Goal: Task Accomplishment & Management: Manage account settings

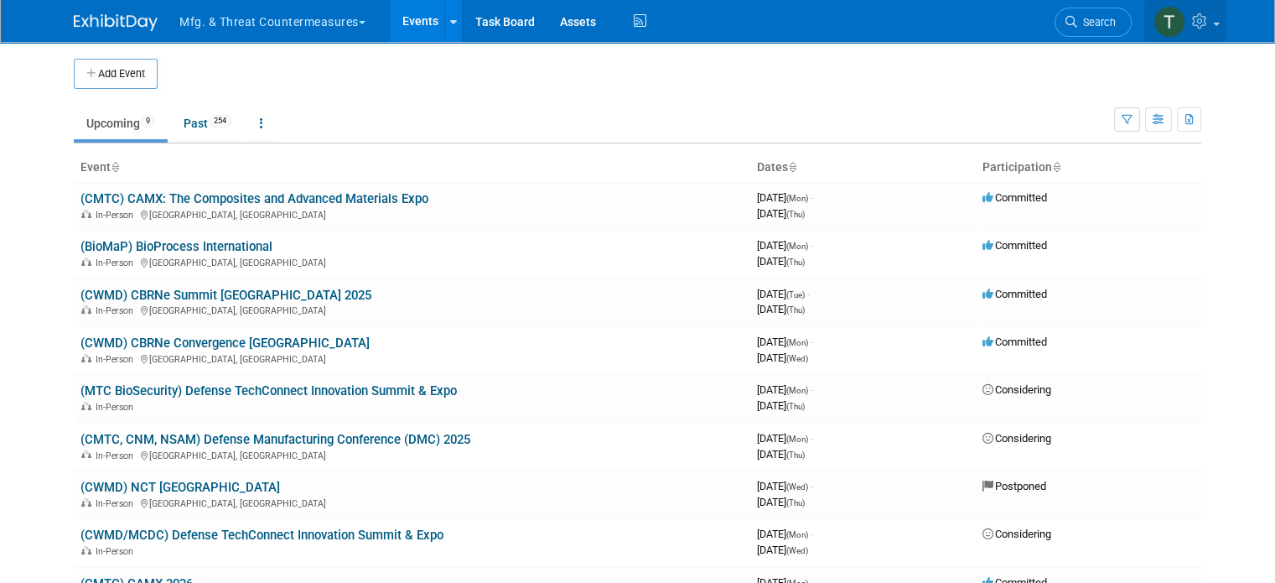
click at [1186, 19] on img at bounding box center [1170, 22] width 32 height 32
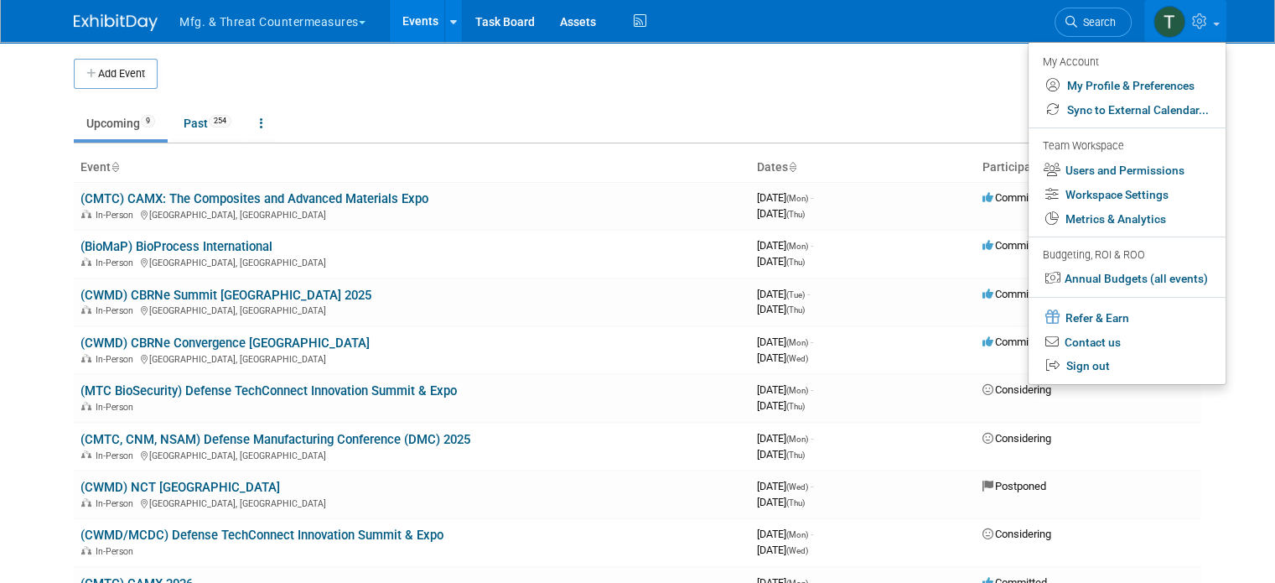
click at [106, 19] on img at bounding box center [116, 22] width 84 height 17
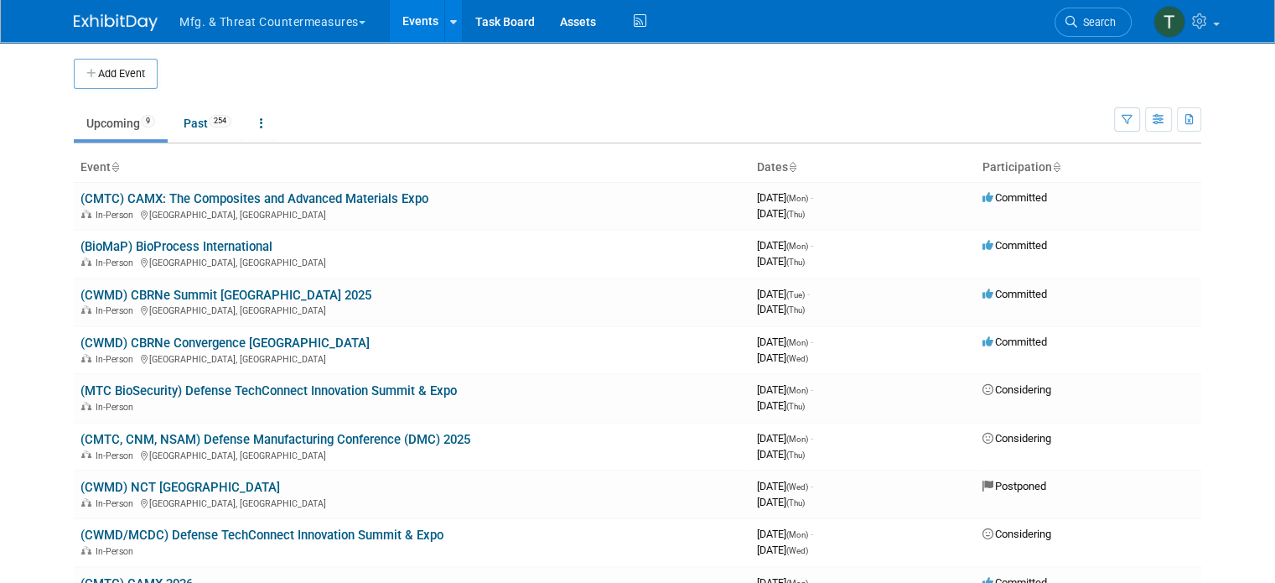
click at [299, 29] on button "Mfg. & Threat Countermeasures" at bounding box center [282, 18] width 209 height 37
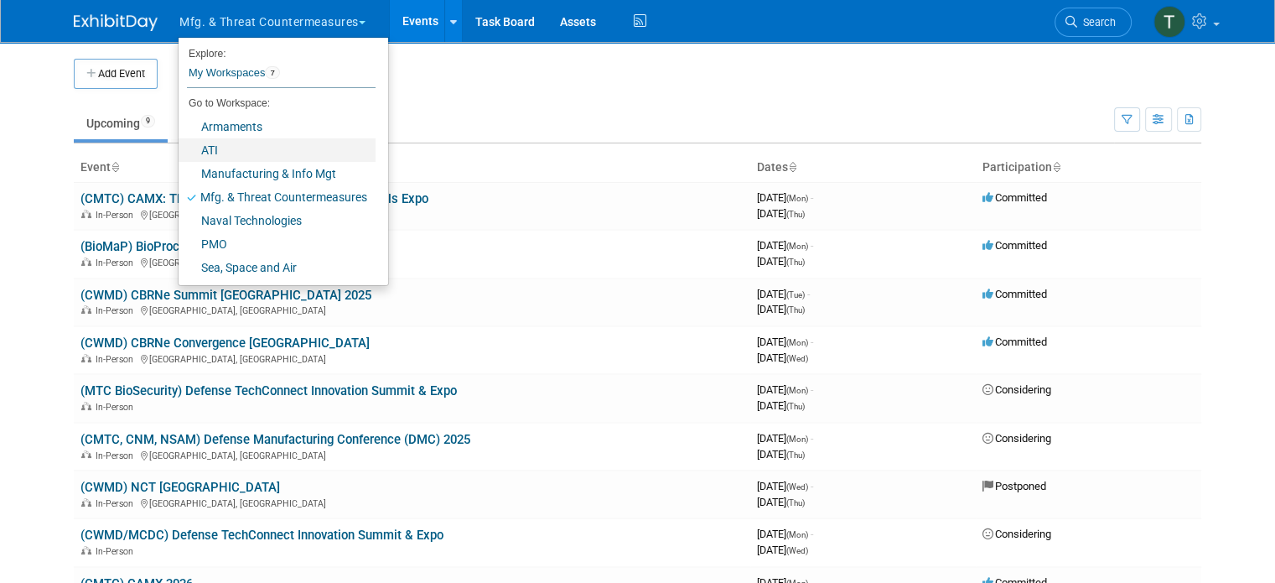
click at [201, 147] on link "ATI" at bounding box center [277, 149] width 197 height 23
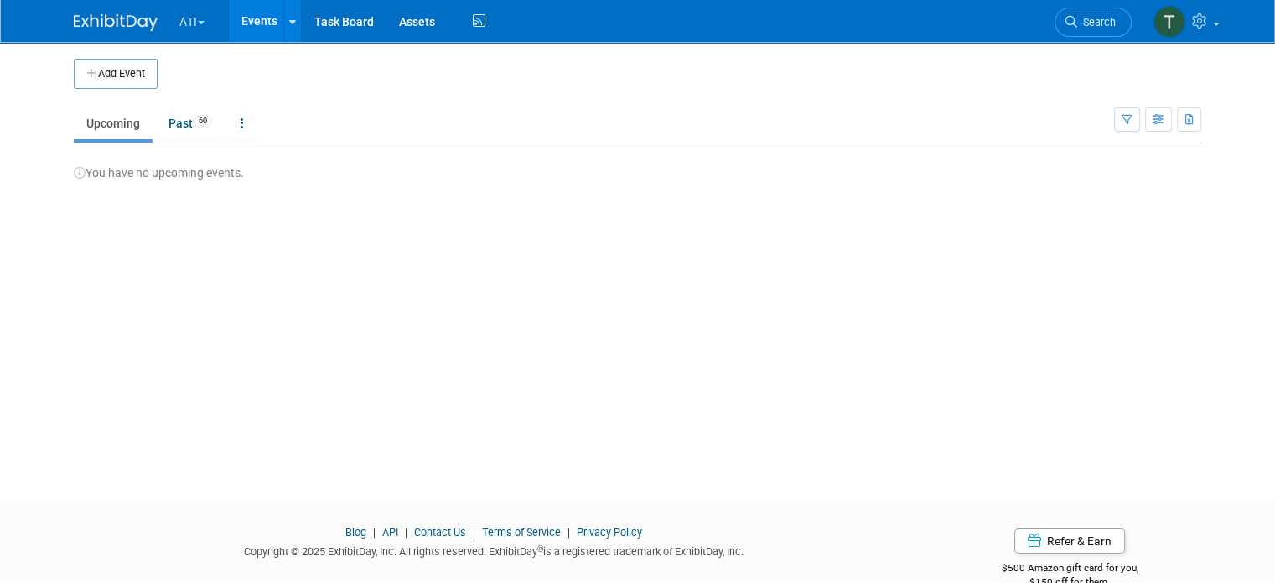
click at [178, 18] on button "ATI" at bounding box center [202, 18] width 48 height 37
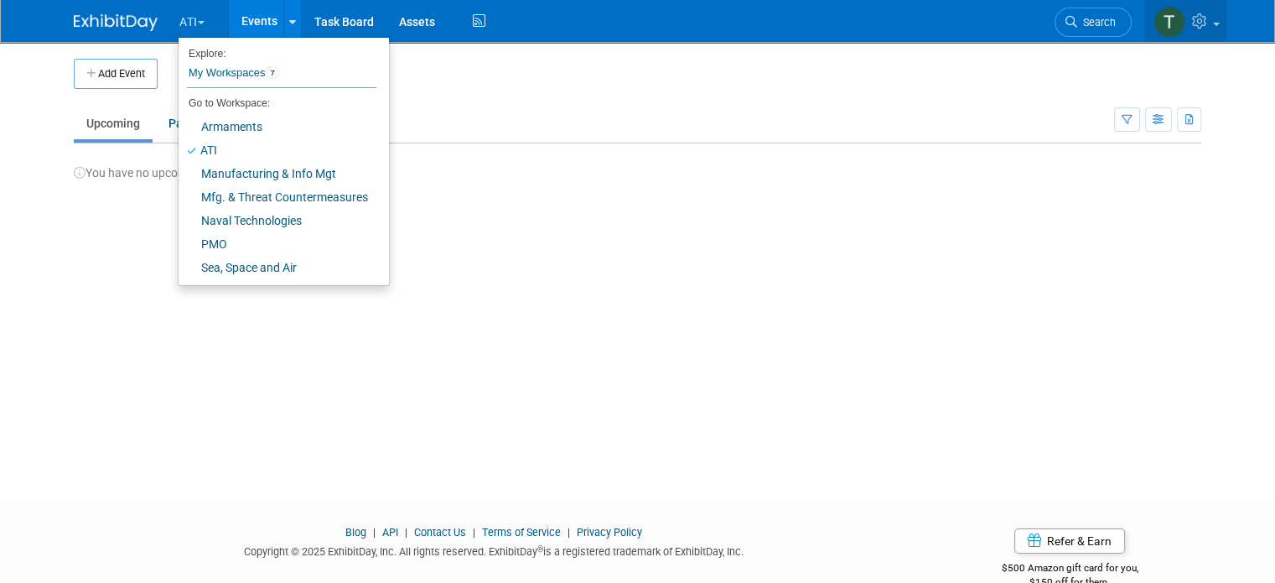
click at [1212, 24] on icon at bounding box center [1201, 20] width 19 height 15
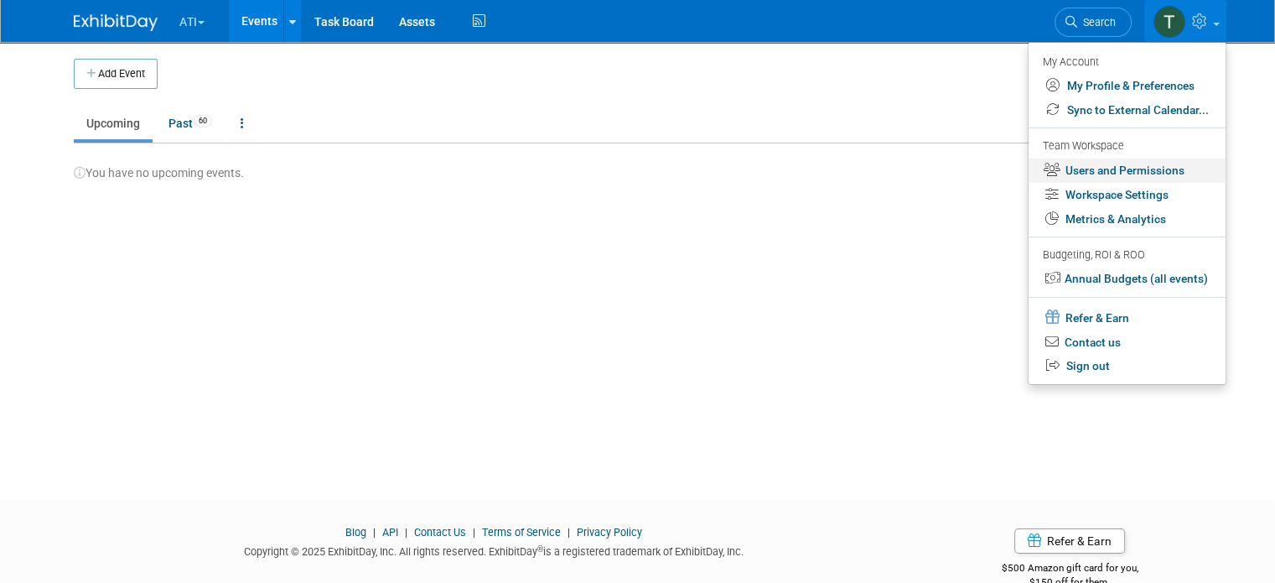
click at [1119, 169] on link "Users and Permissions" at bounding box center [1127, 170] width 197 height 24
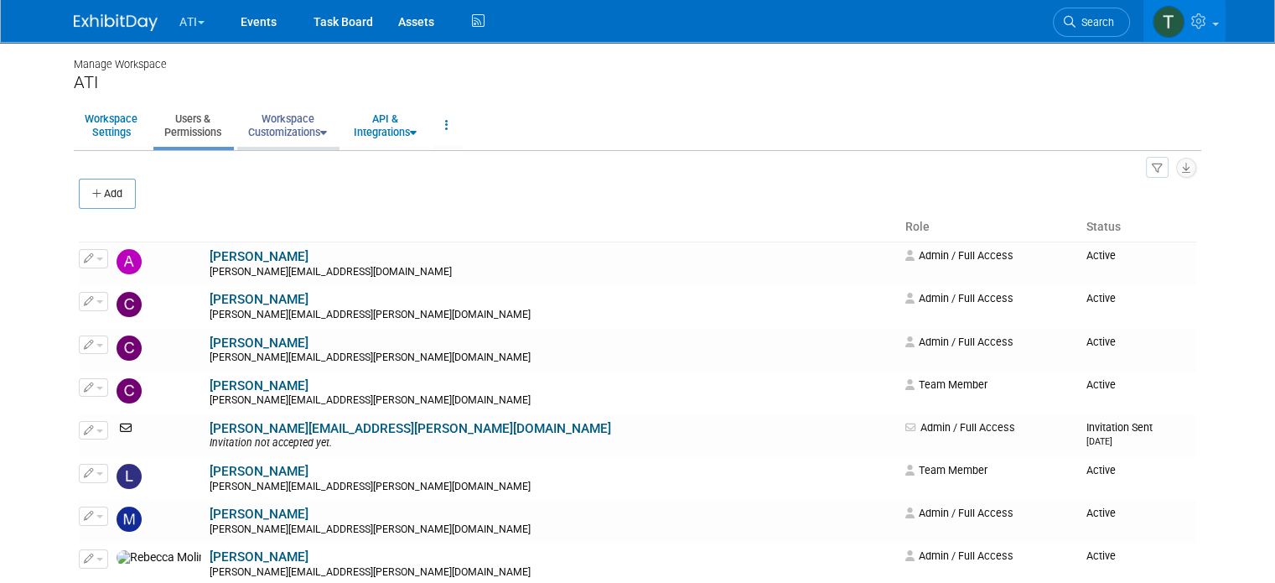
click at [320, 135] on icon at bounding box center [323, 132] width 7 height 11
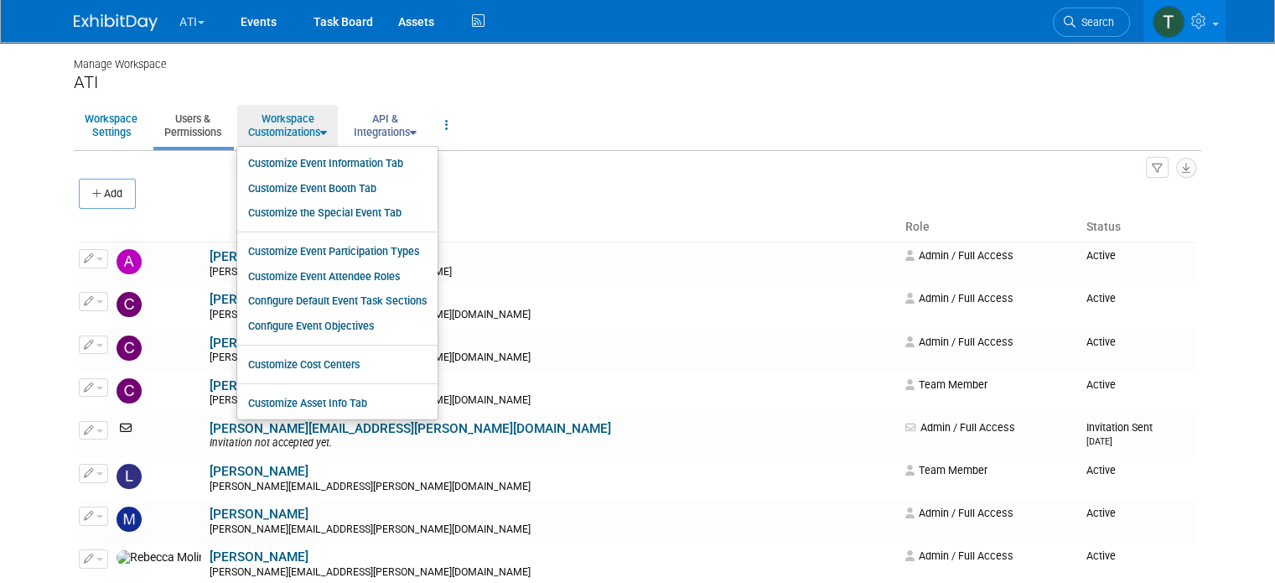
click at [409, 126] on link "API & Integrations" at bounding box center [385, 125] width 85 height 41
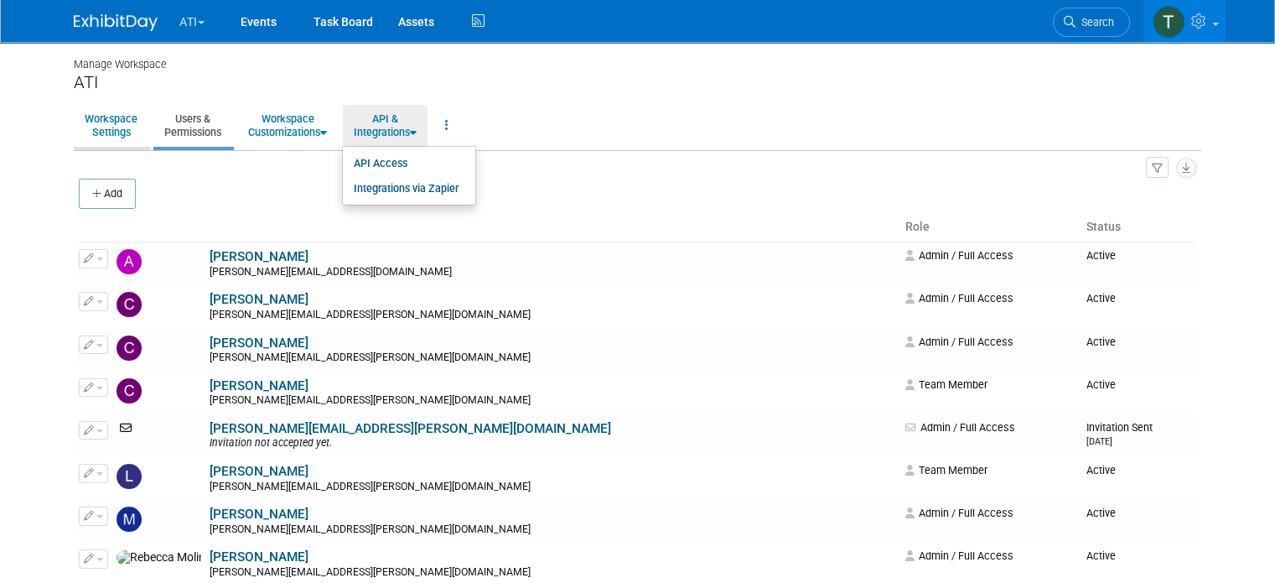
click at [84, 129] on link "Workspace Settings" at bounding box center [111, 125] width 75 height 41
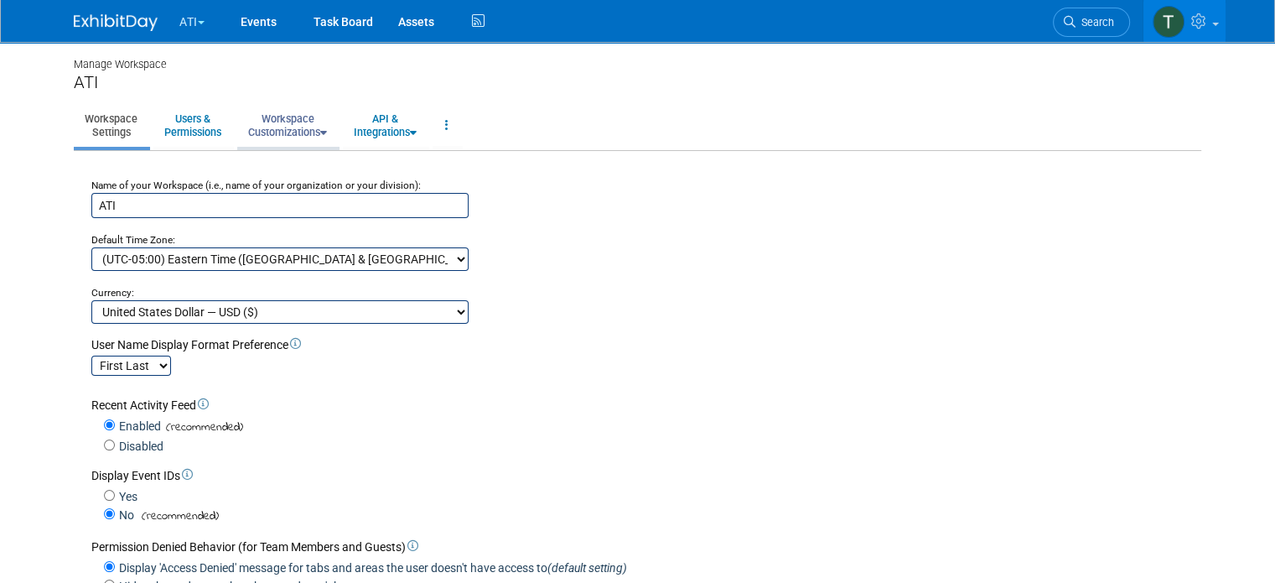
click at [284, 127] on link "Workspace Customizations" at bounding box center [287, 125] width 101 height 41
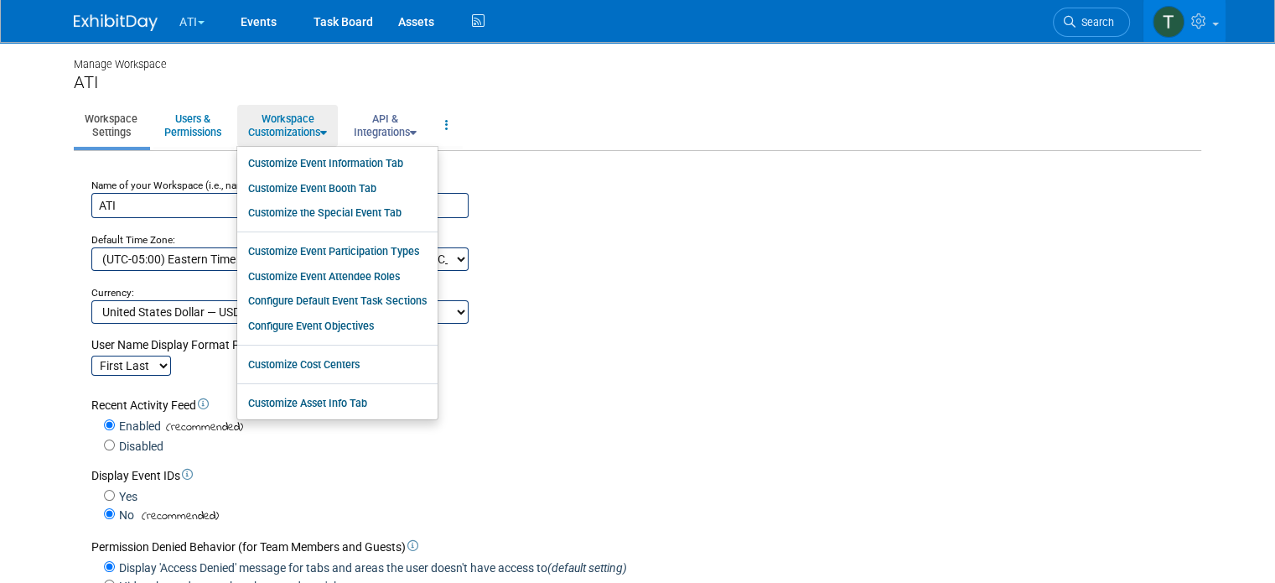
click at [403, 131] on link "API & Integrations" at bounding box center [385, 125] width 85 height 41
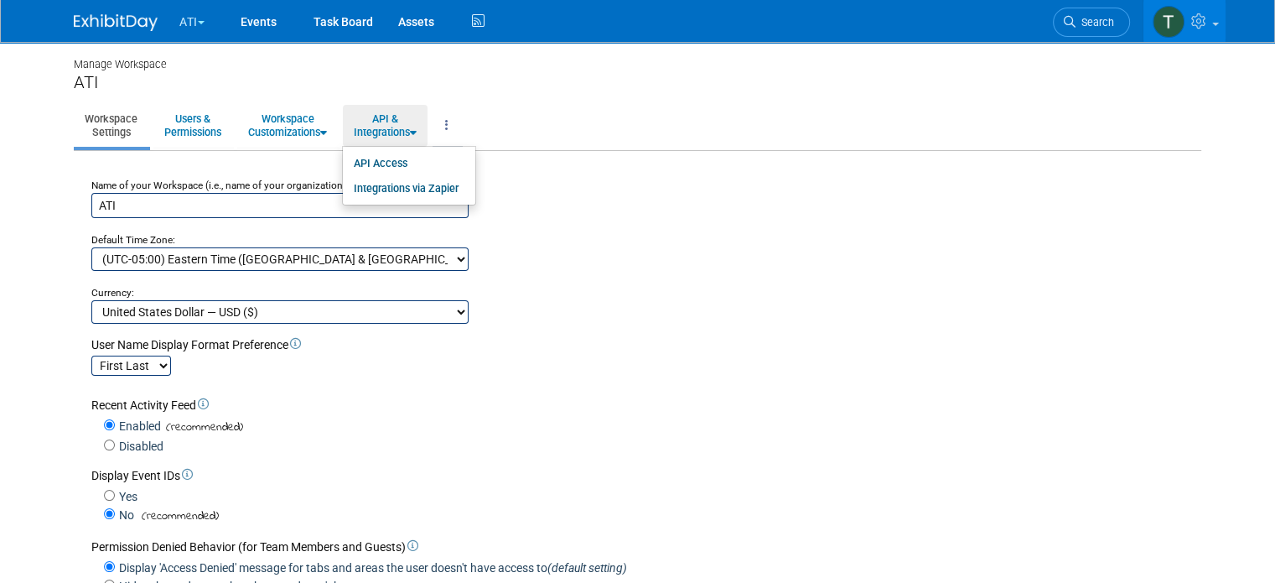
click at [446, 127] on link at bounding box center [447, 125] width 29 height 41
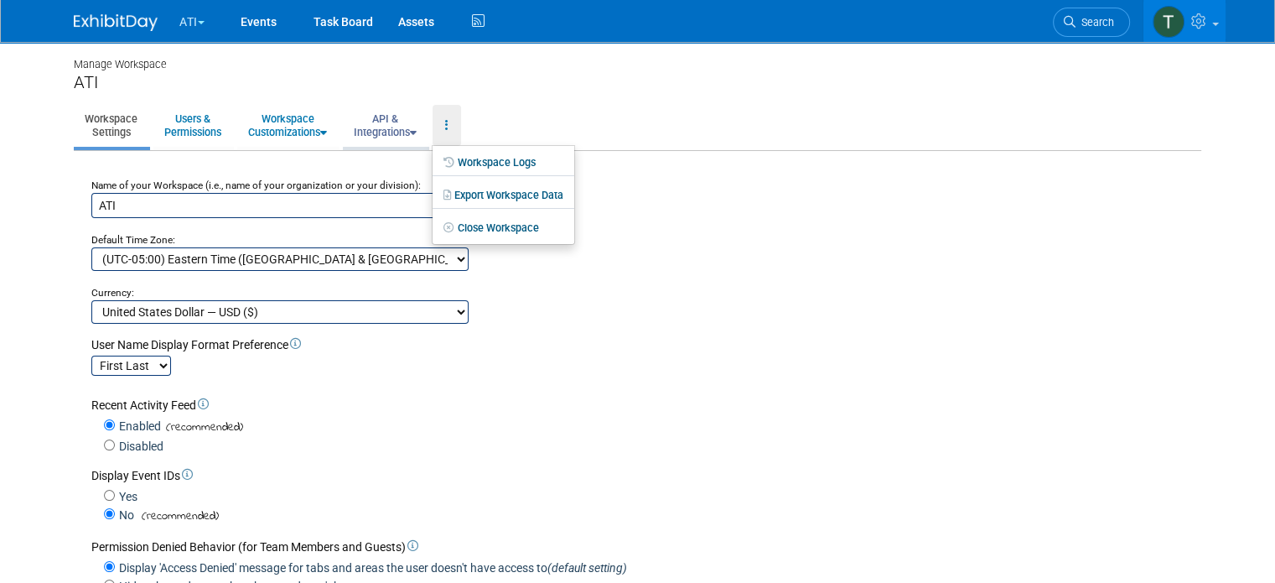
click at [397, 137] on link "API & Integrations" at bounding box center [385, 125] width 85 height 41
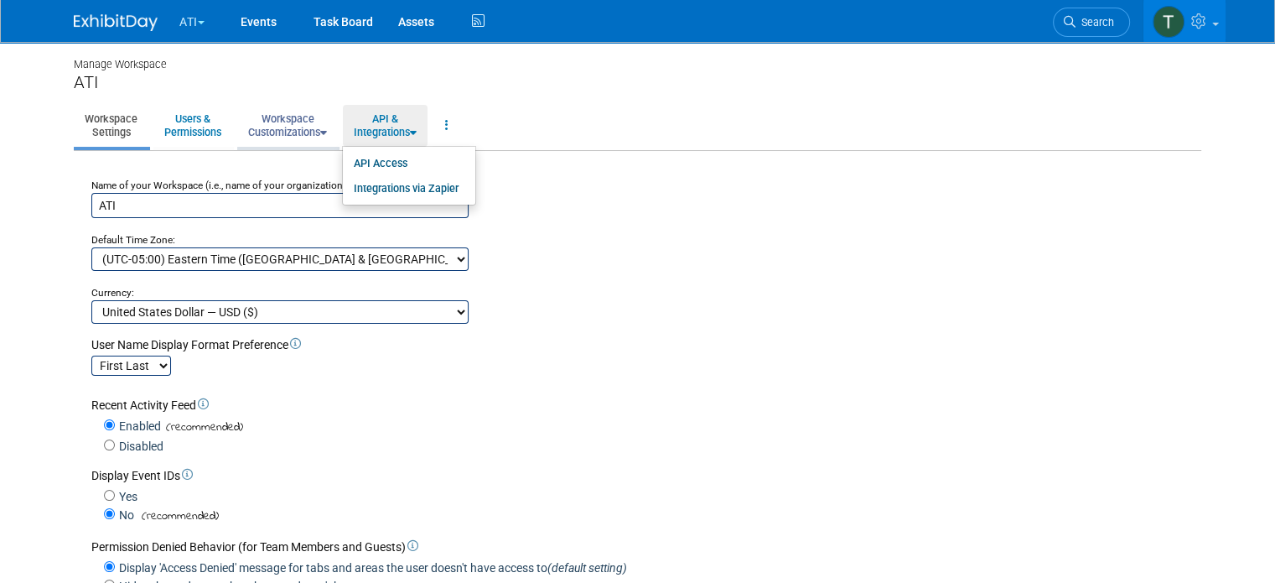
click at [302, 134] on link "Workspace Customizations" at bounding box center [287, 125] width 101 height 41
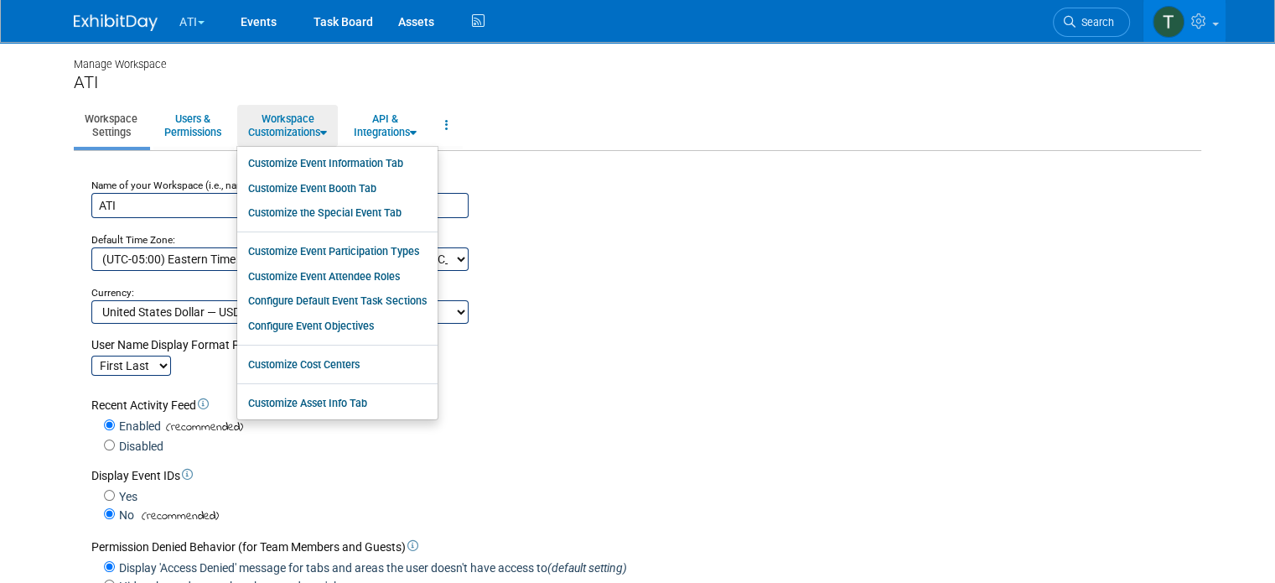
click at [106, 118] on link "Workspace Settings" at bounding box center [111, 125] width 75 height 41
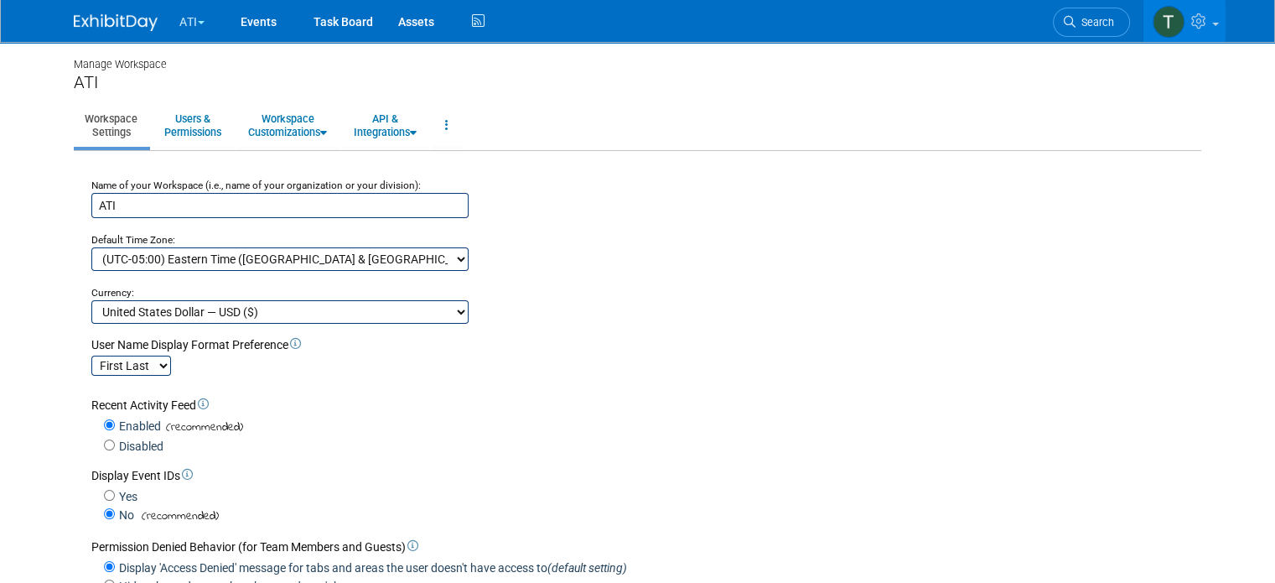
click at [98, 20] on img at bounding box center [116, 22] width 84 height 17
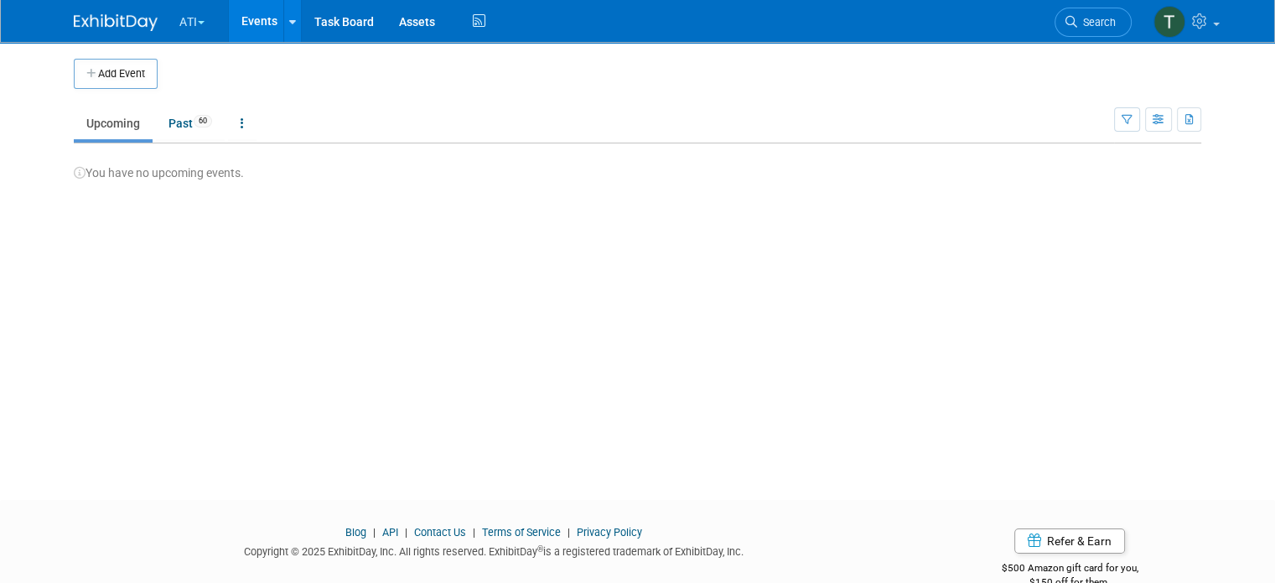
click at [178, 29] on button "ATI" at bounding box center [202, 18] width 48 height 37
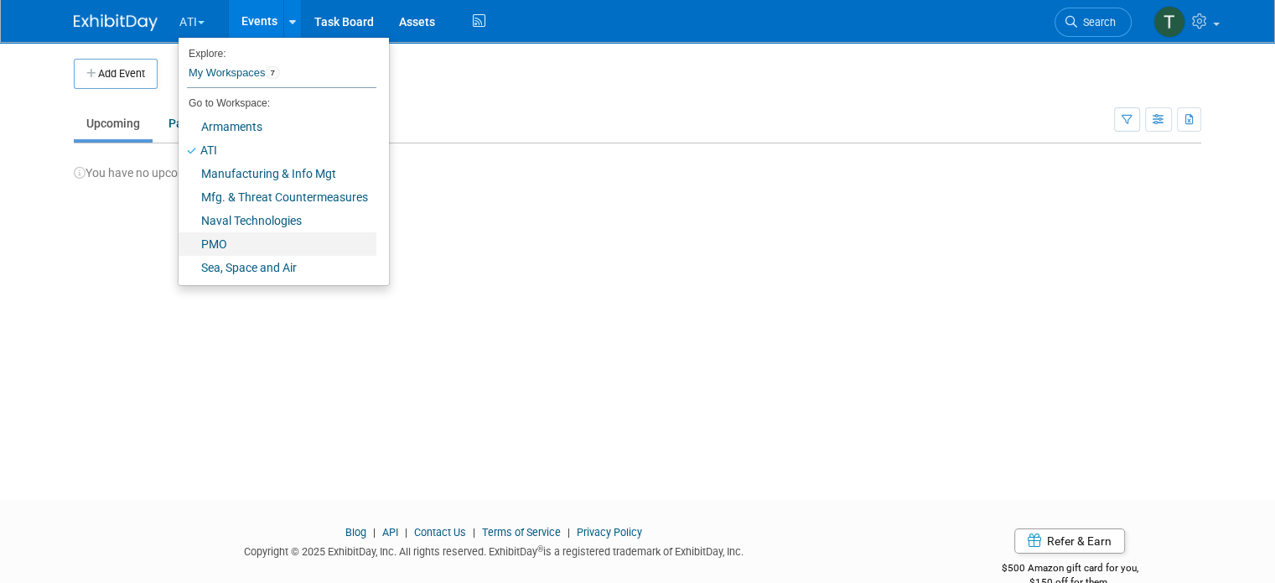
click at [200, 240] on link "PMO" at bounding box center [278, 243] width 198 height 23
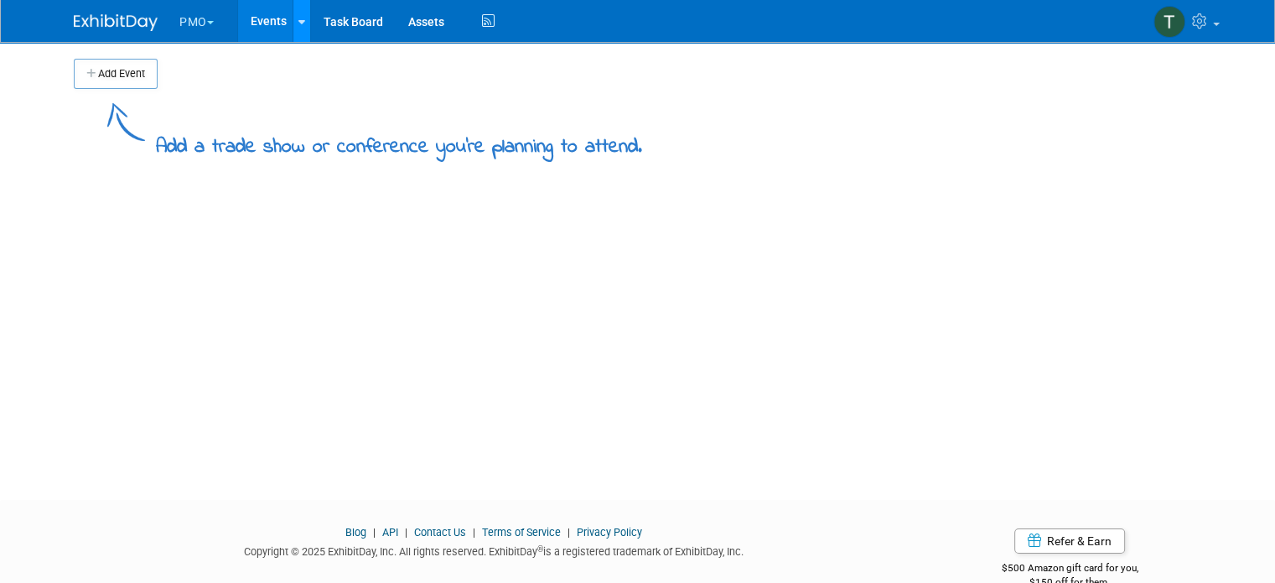
click at [294, 19] on link at bounding box center [302, 21] width 18 height 42
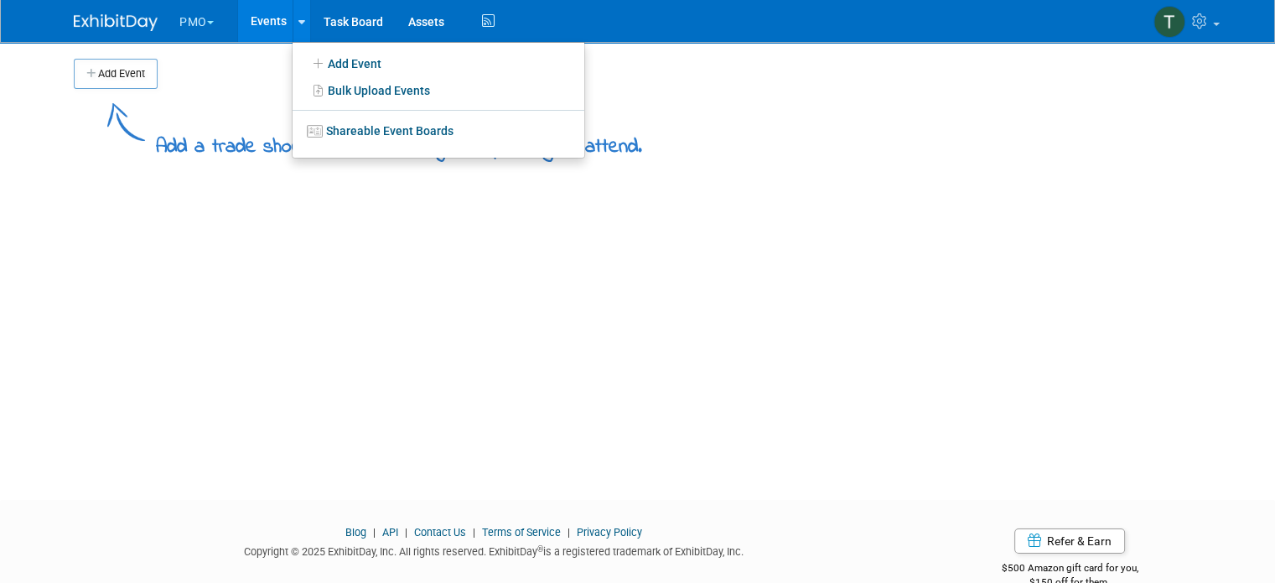
click at [207, 23] on span "button" at bounding box center [210, 22] width 7 height 3
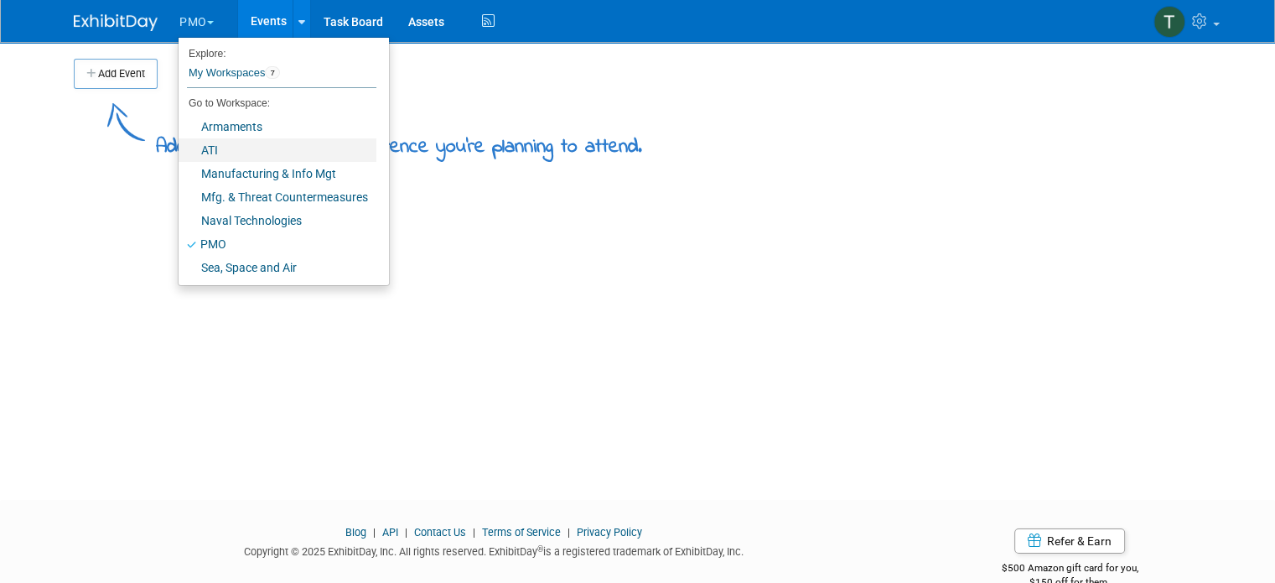
click at [194, 148] on link "ATI" at bounding box center [278, 149] width 198 height 23
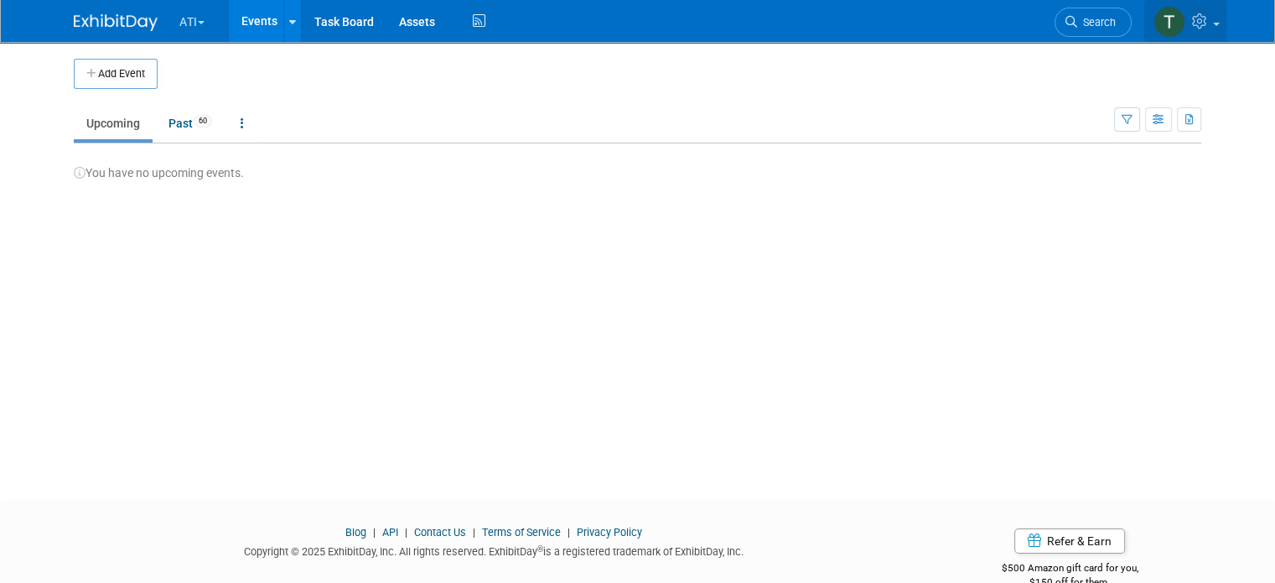
click at [1227, 23] on link at bounding box center [1186, 21] width 82 height 42
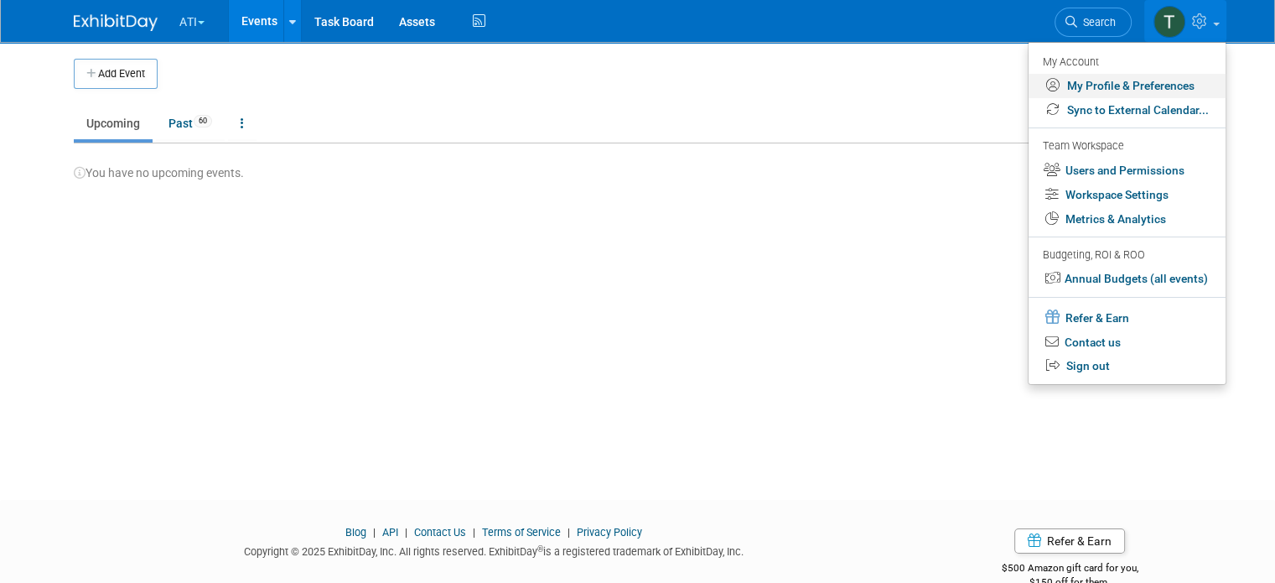
click at [1154, 86] on link "My Profile & Preferences" at bounding box center [1127, 86] width 197 height 24
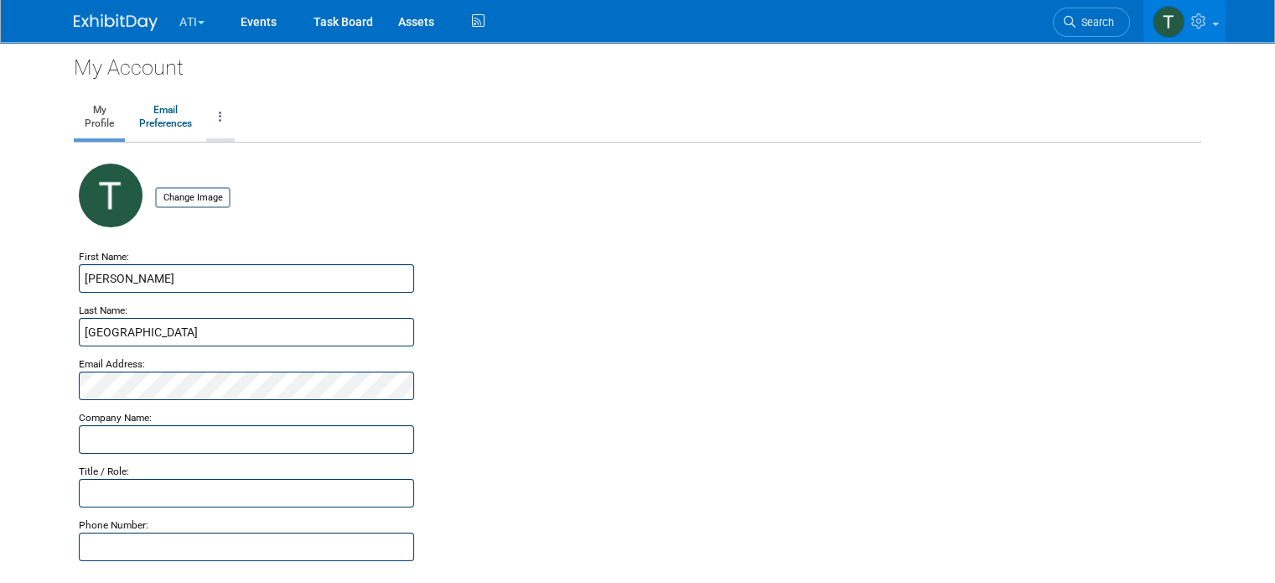
click at [206, 127] on link at bounding box center [220, 117] width 29 height 42
click at [409, 112] on ul "My Profile Email Preferences Change Account Password Close my Account" at bounding box center [638, 119] width 1128 height 48
click at [104, 17] on img at bounding box center [116, 22] width 84 height 17
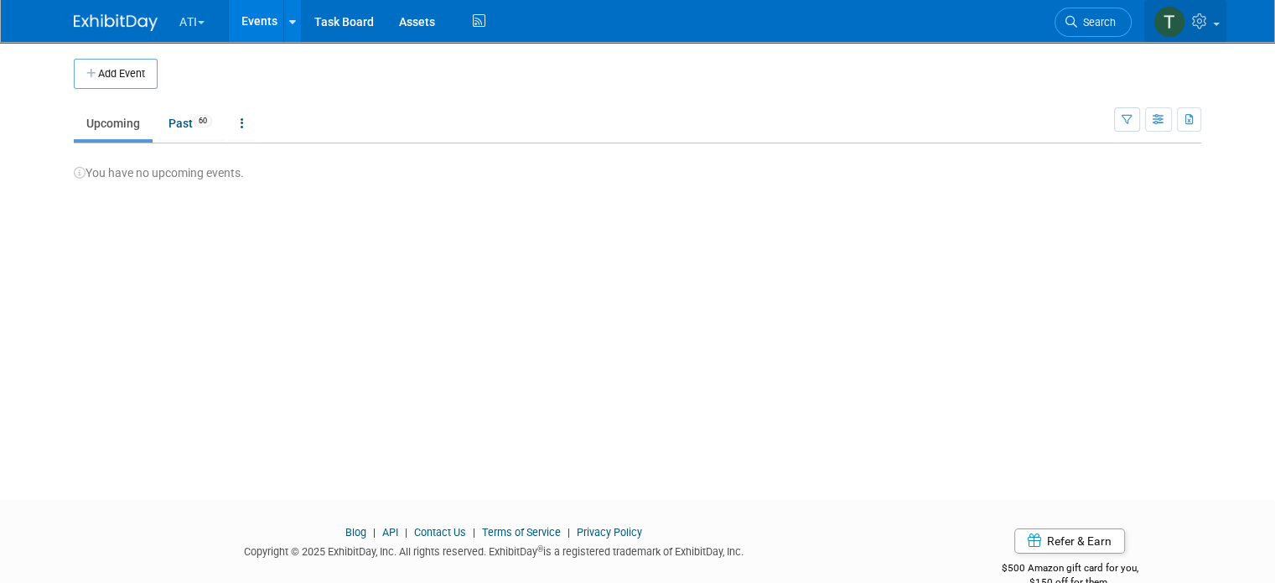
click at [1208, 28] on icon at bounding box center [1201, 20] width 19 height 15
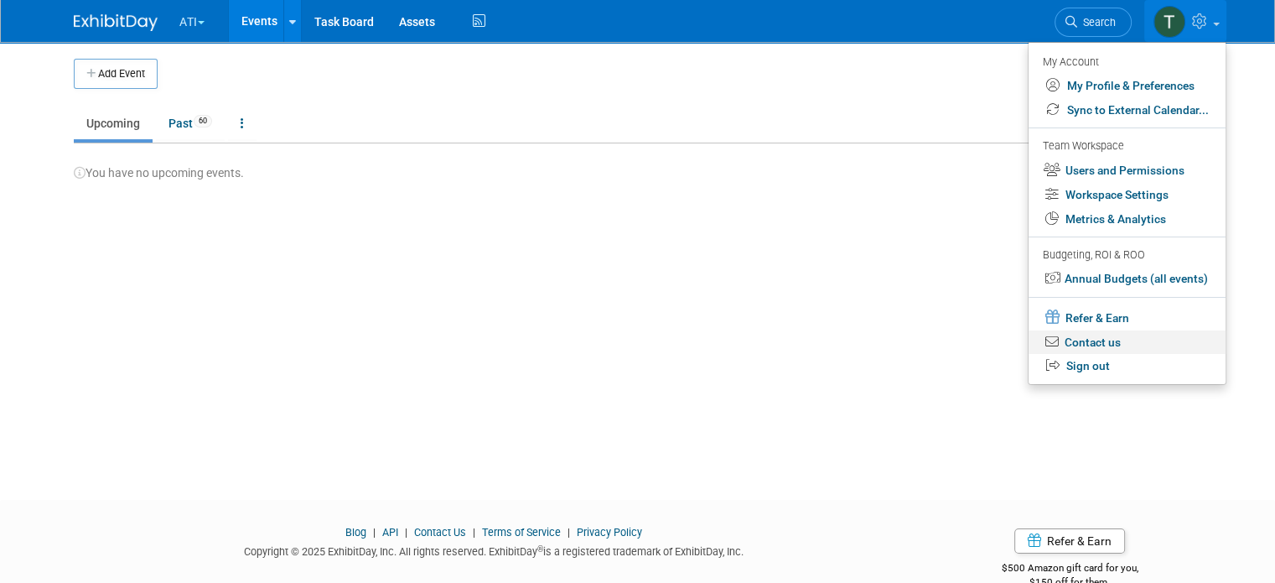
click at [1104, 341] on link "Contact us" at bounding box center [1127, 342] width 197 height 24
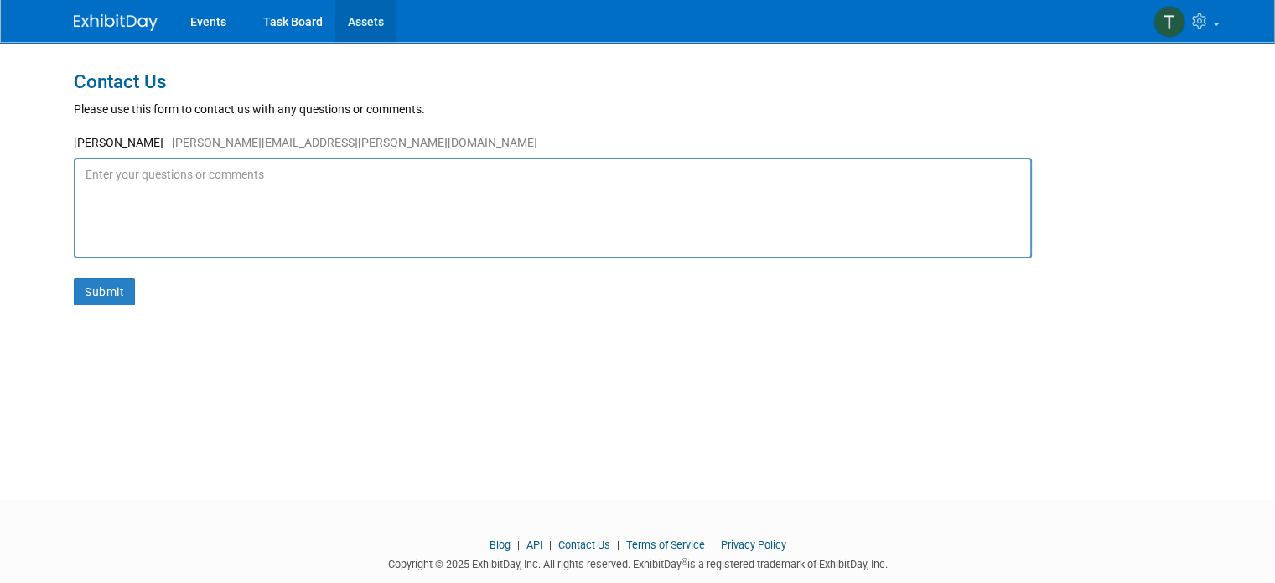
click at [351, 19] on link "Assets" at bounding box center [365, 21] width 61 height 42
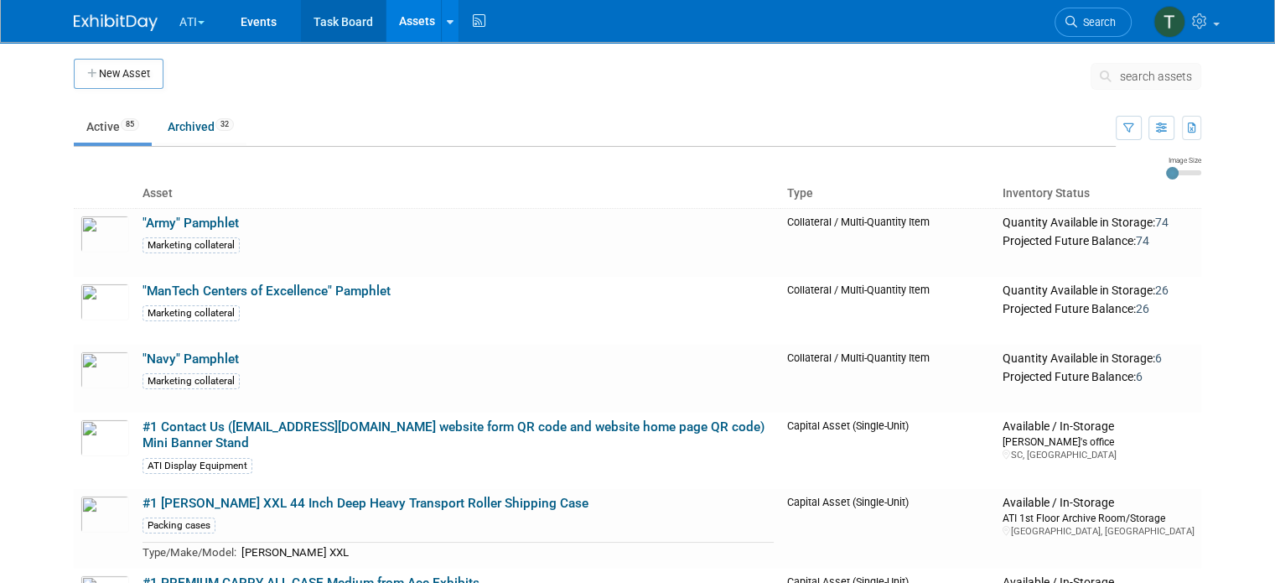
click at [334, 22] on link "Task Board" at bounding box center [343, 21] width 85 height 42
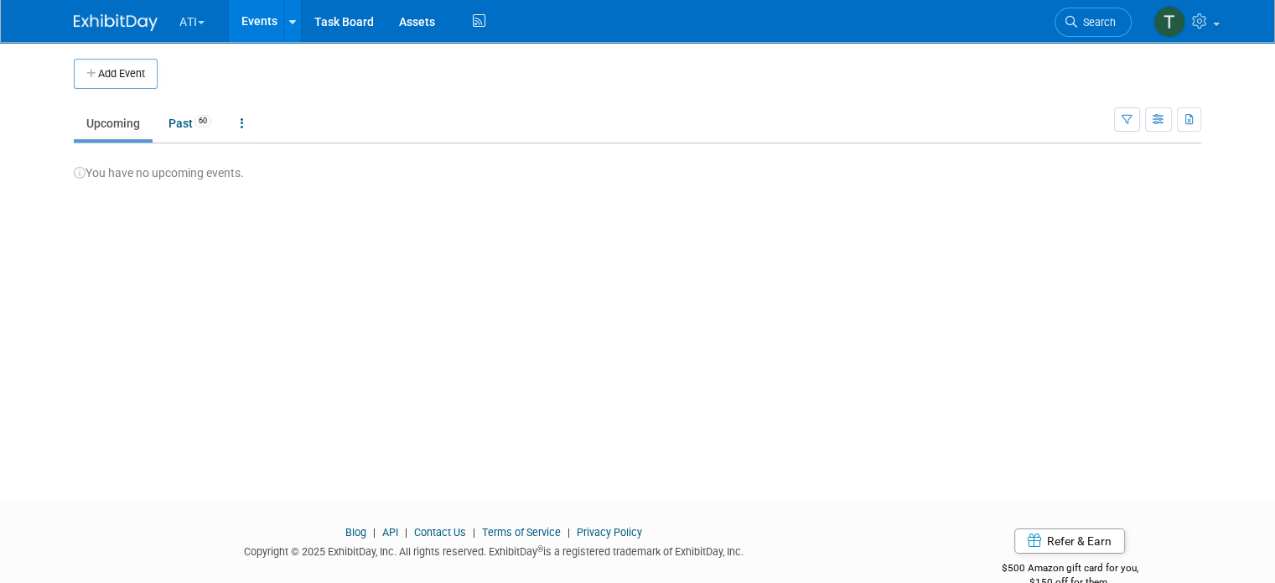
click at [180, 13] on button "ATI" at bounding box center [202, 18] width 48 height 37
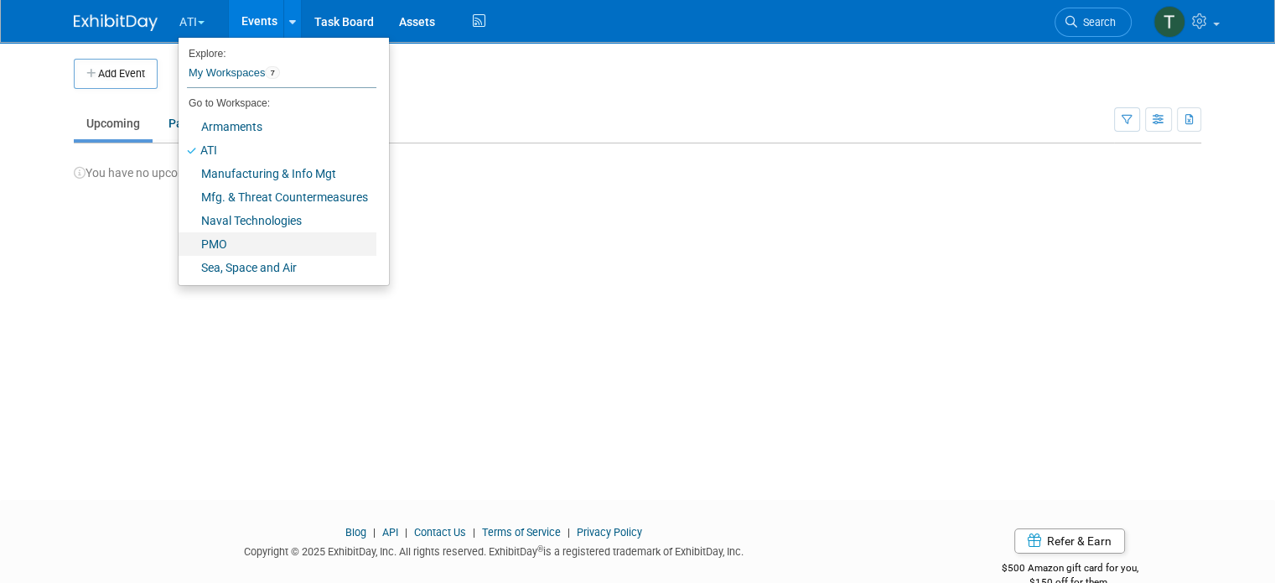
click at [195, 237] on link "PMO" at bounding box center [278, 243] width 198 height 23
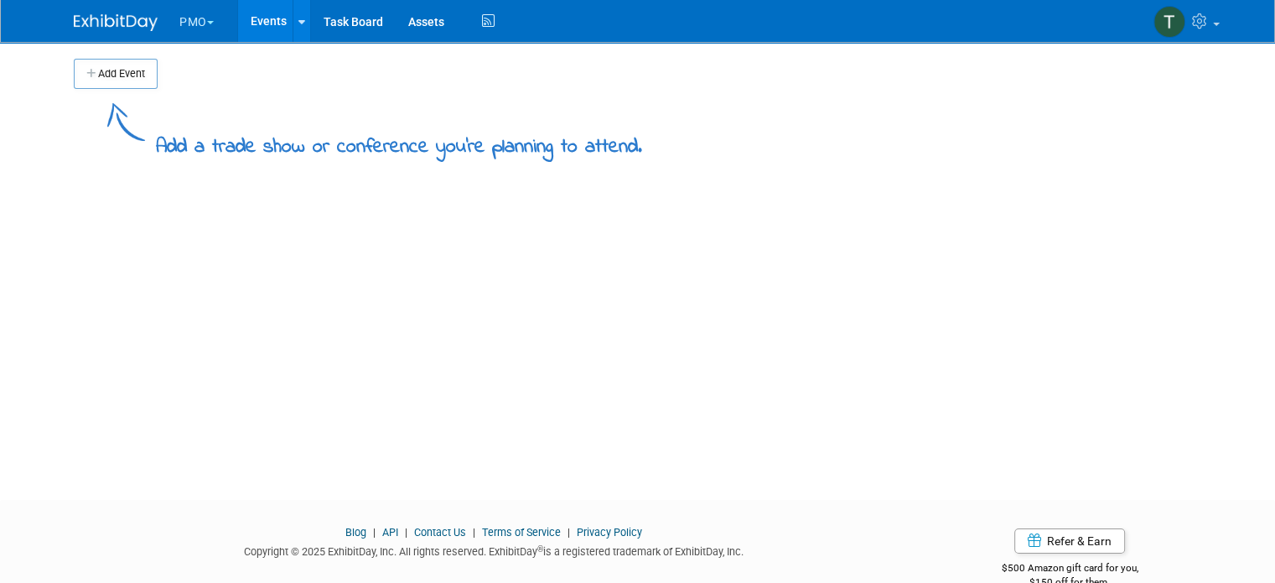
click at [85, 21] on img at bounding box center [116, 22] width 84 height 17
click at [1212, 22] on icon at bounding box center [1201, 20] width 19 height 15
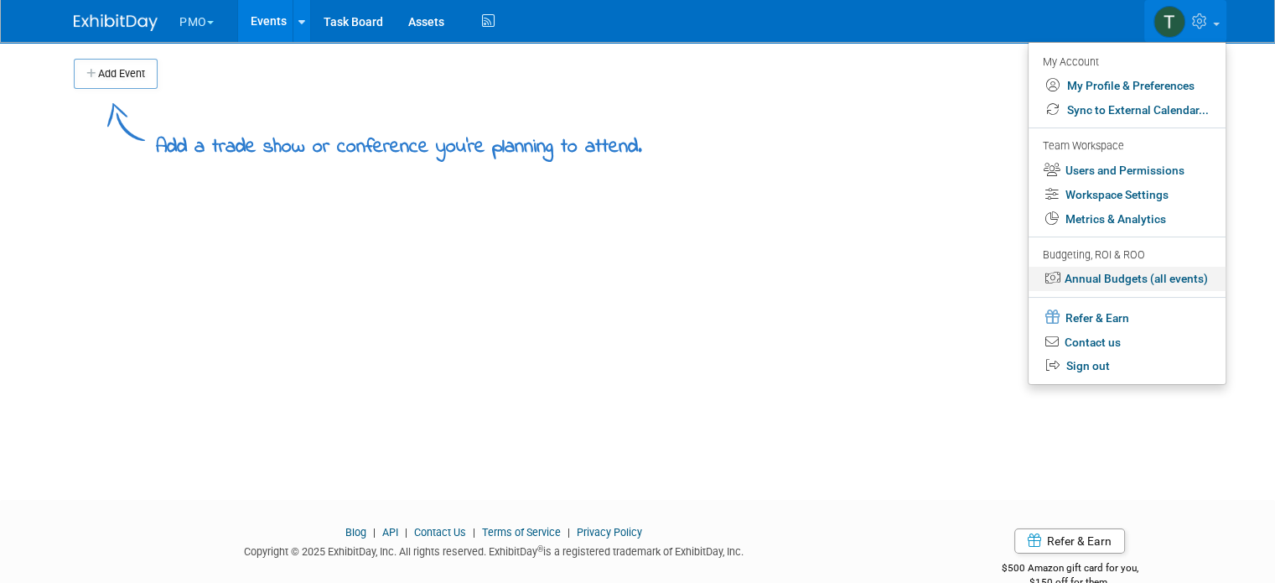
click at [1124, 278] on link "Annual Budgets (all events)" at bounding box center [1127, 279] width 197 height 24
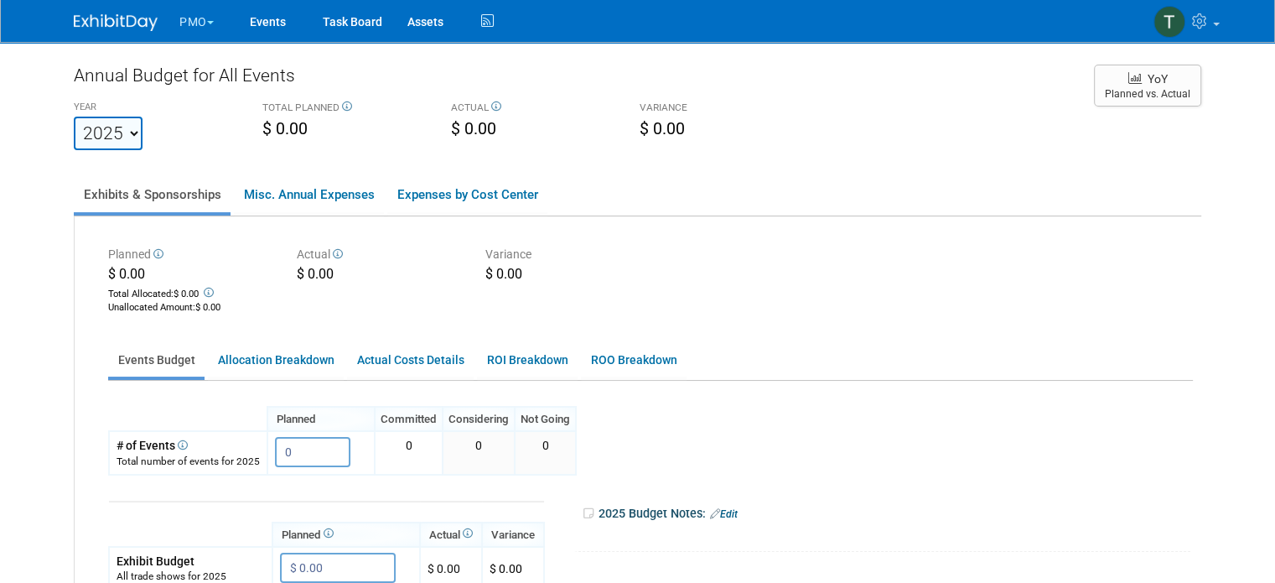
click at [117, 132] on select "2021 2022 2023 2024 2025 2026 2027 2028 2029 2030 2031" at bounding box center [108, 134] width 69 height 34
select select "2026"
click at [74, 117] on select "2021 2022 2023 2024 2025 2026 2027 2028 2029 2030 2031" at bounding box center [108, 134] width 69 height 34
click at [117, 137] on select "2021 2022 2023 2024 2025 2026 2027 2028 2029 2030 2031" at bounding box center [108, 134] width 69 height 34
select select "2025"
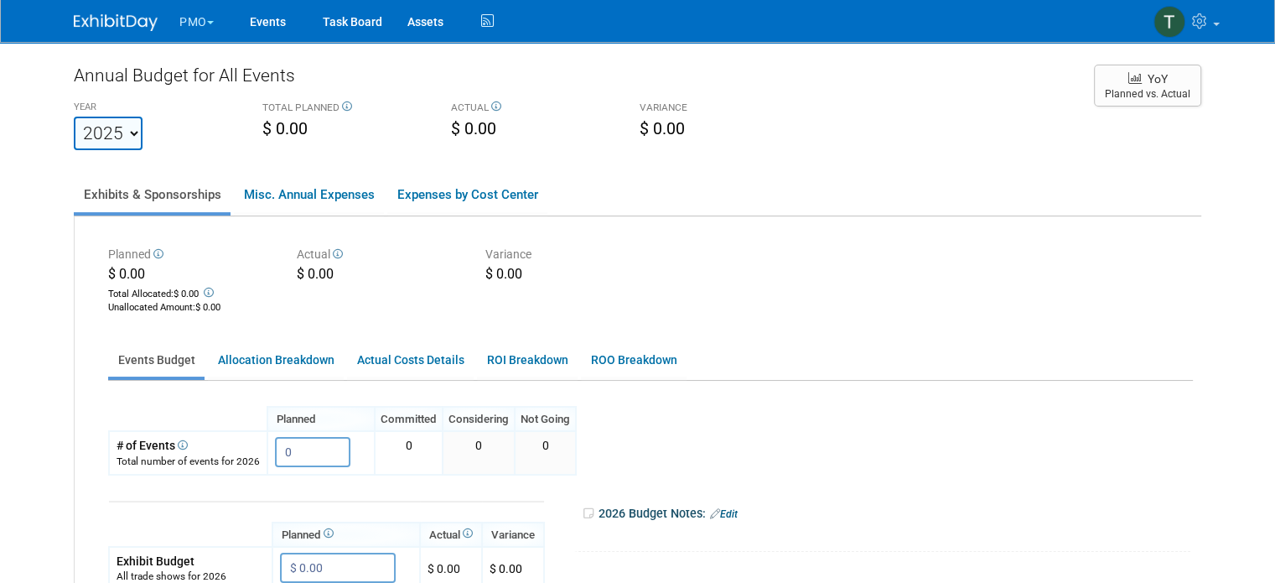
click at [74, 117] on select "2021 2022 2023 2024 2025 2026 2027 2028 2029 2030 2031" at bounding box center [108, 134] width 69 height 34
click at [246, 18] on link "Events" at bounding box center [267, 21] width 61 height 42
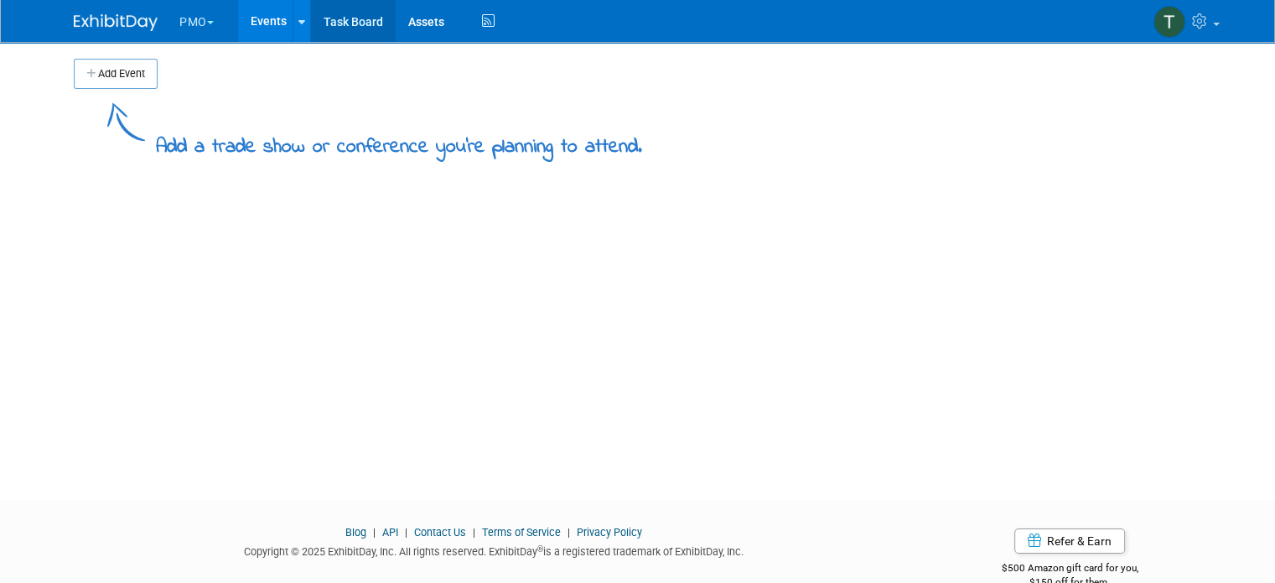
click at [343, 23] on link "Task Board" at bounding box center [353, 21] width 85 height 42
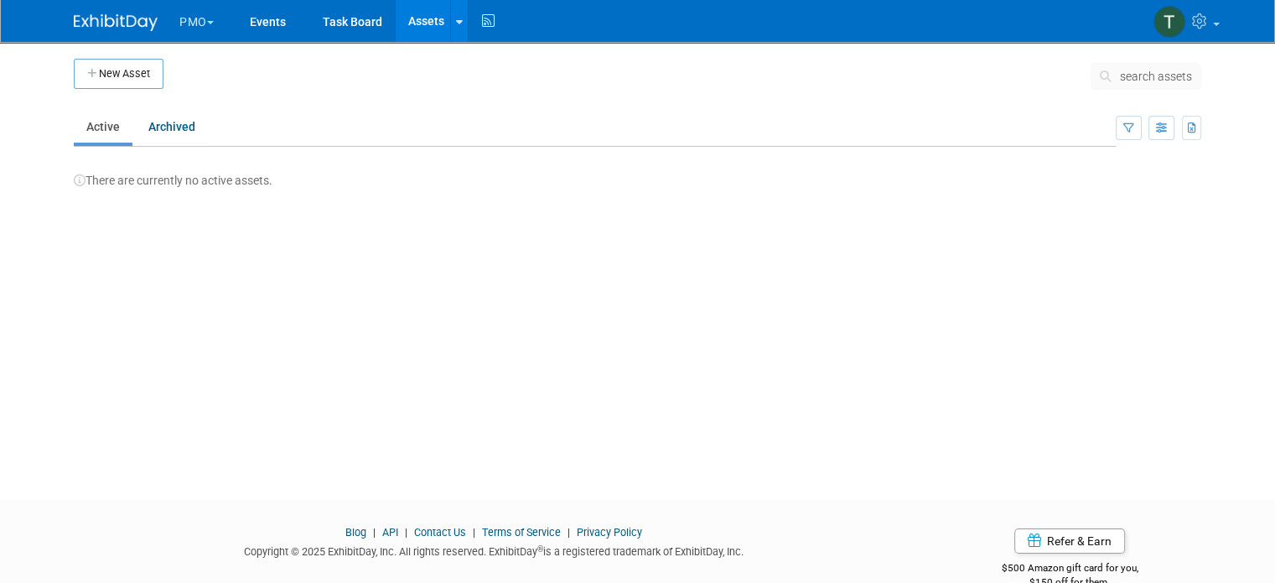
click at [180, 18] on button "PMO" at bounding box center [206, 18] width 57 height 37
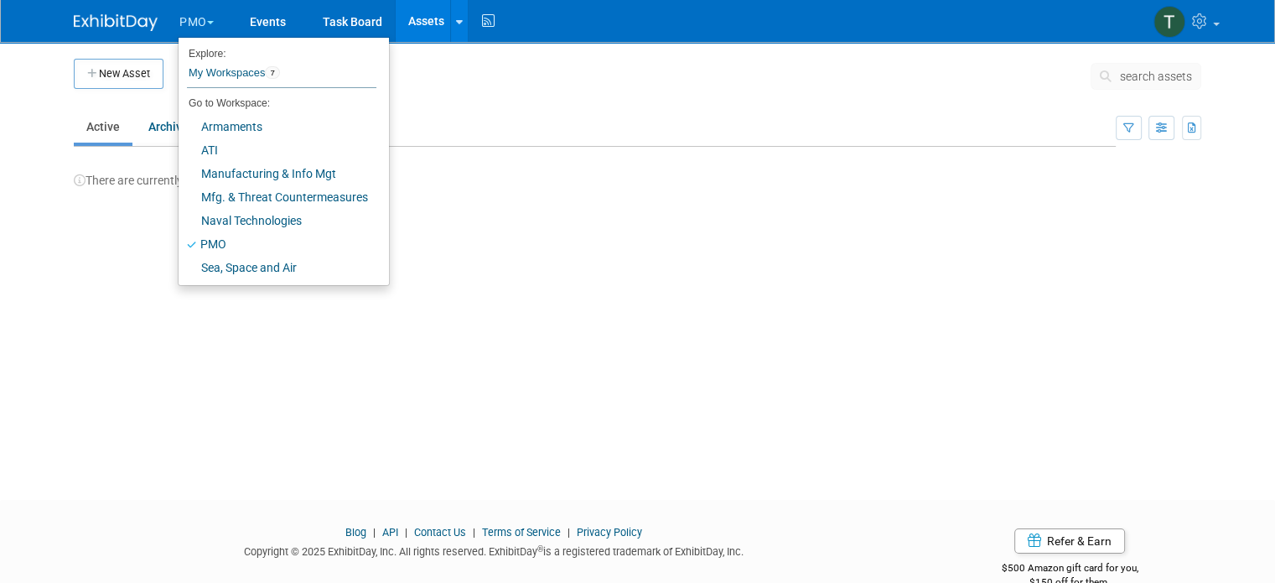
click at [115, 23] on img at bounding box center [116, 22] width 84 height 17
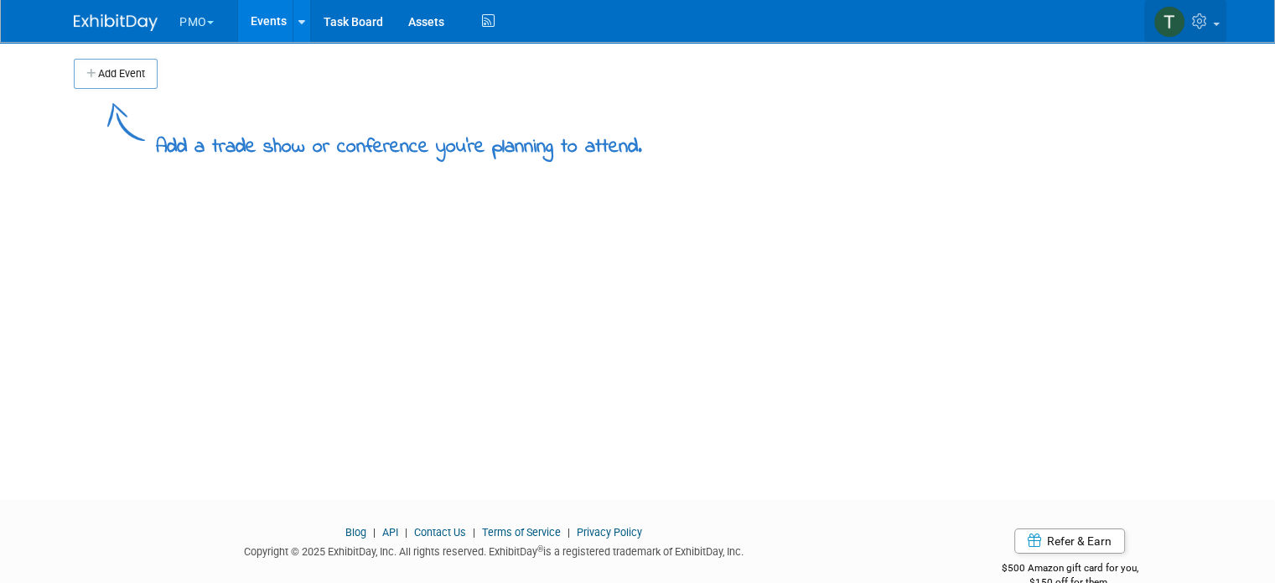
click at [1212, 25] on icon at bounding box center [1201, 20] width 19 height 15
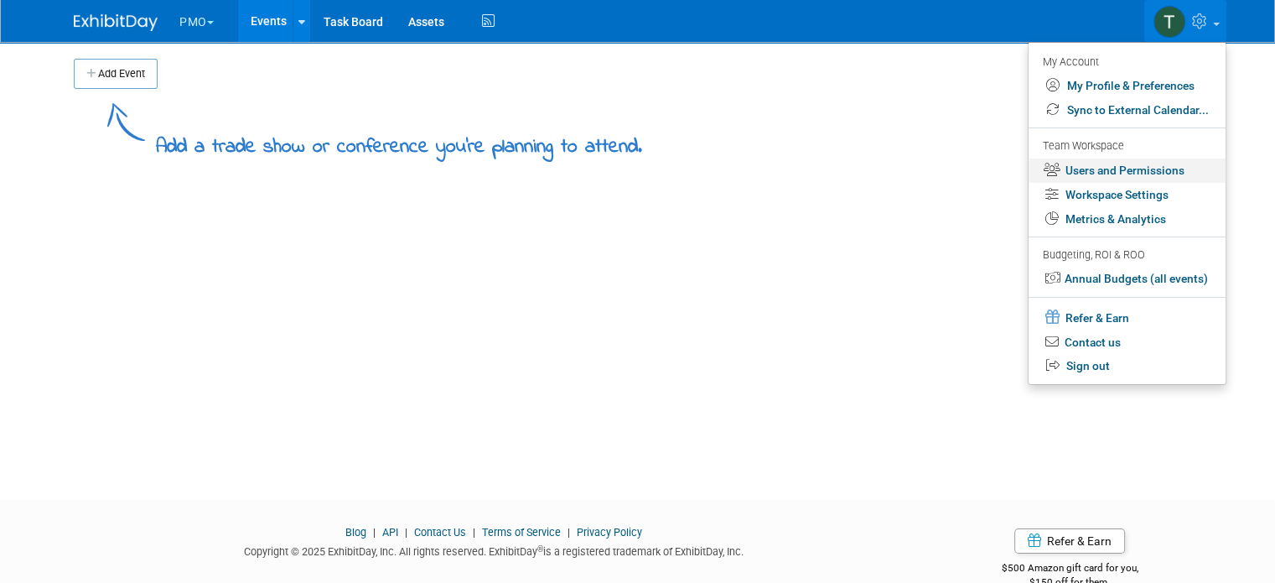
click at [1114, 179] on link "Users and Permissions" at bounding box center [1127, 170] width 197 height 24
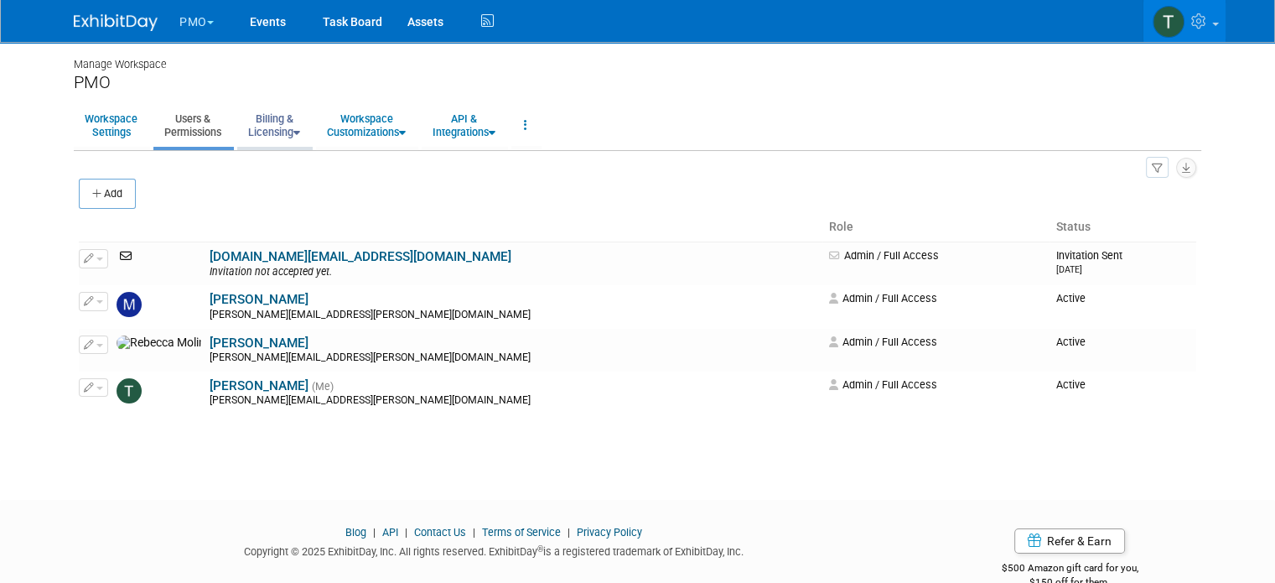
click at [261, 130] on link "Billing & Licensing" at bounding box center [274, 125] width 74 height 41
click at [257, 120] on link "Billing & Licensing" at bounding box center [274, 125] width 74 height 41
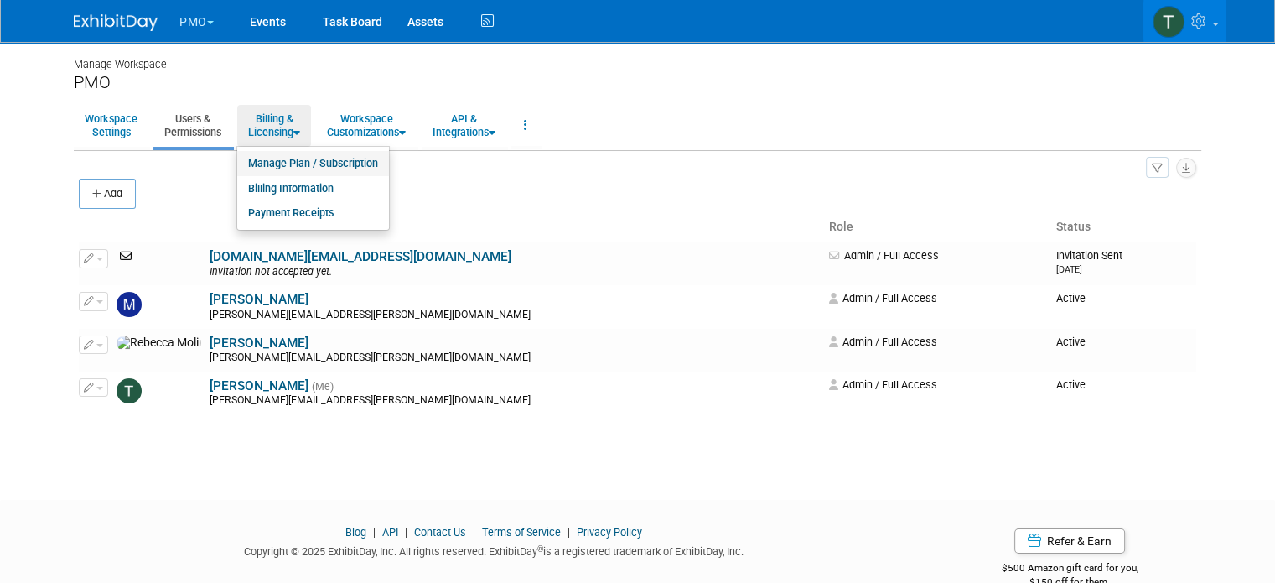
click at [295, 160] on link "Manage Plan / Subscription" at bounding box center [313, 163] width 152 height 25
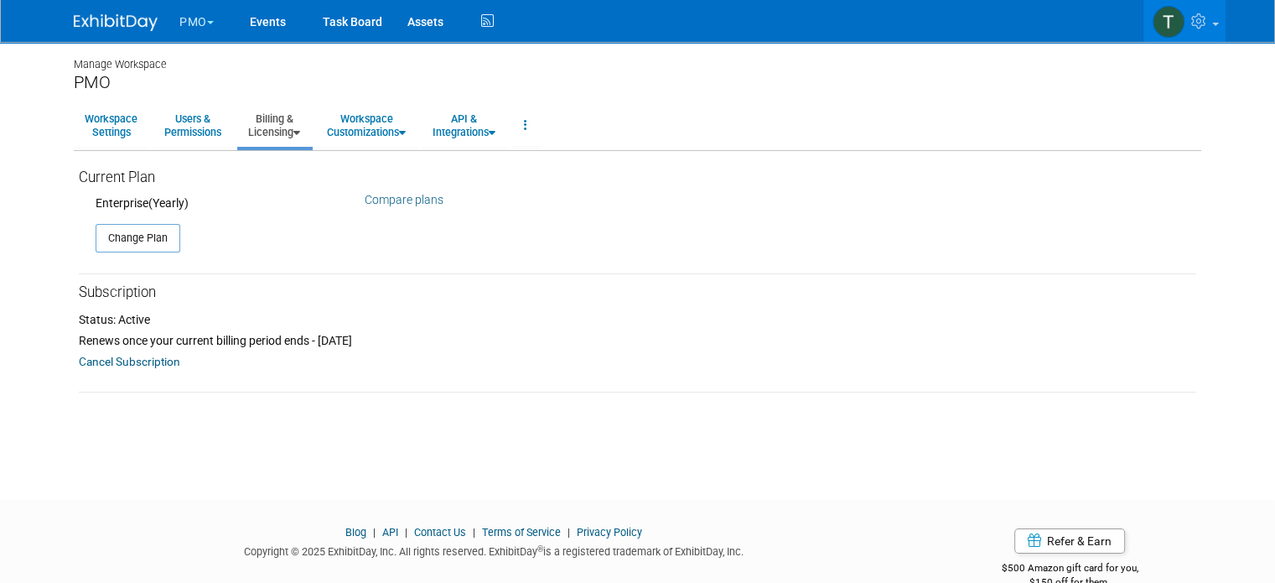
scroll to position [34, 0]
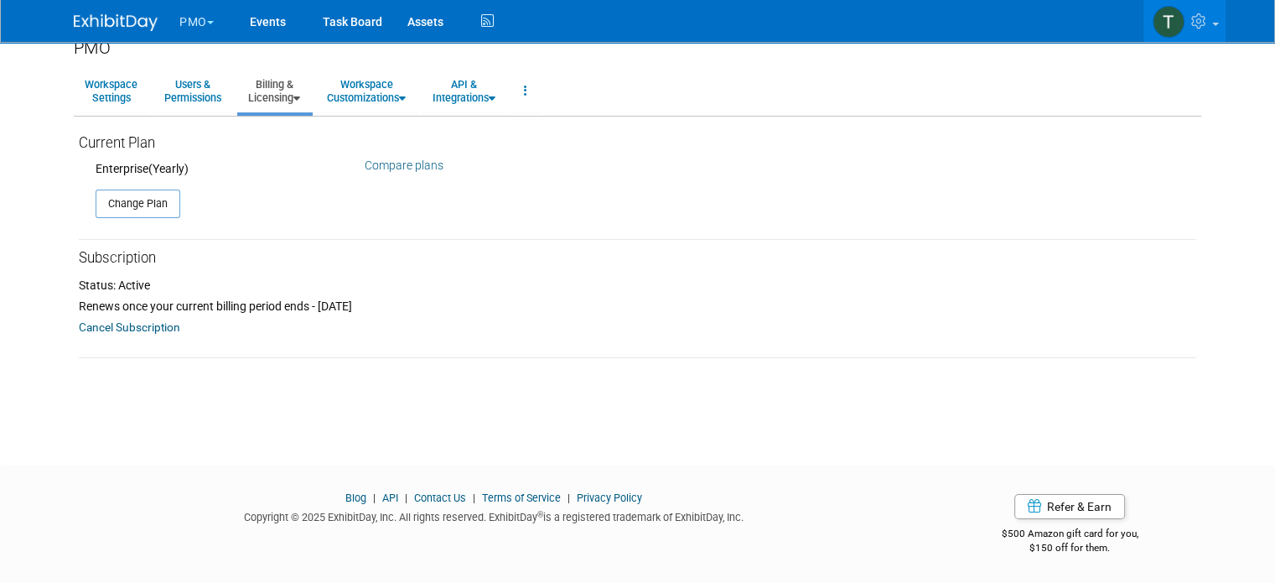
click at [289, 94] on link "Billing & Licensing" at bounding box center [274, 90] width 74 height 41
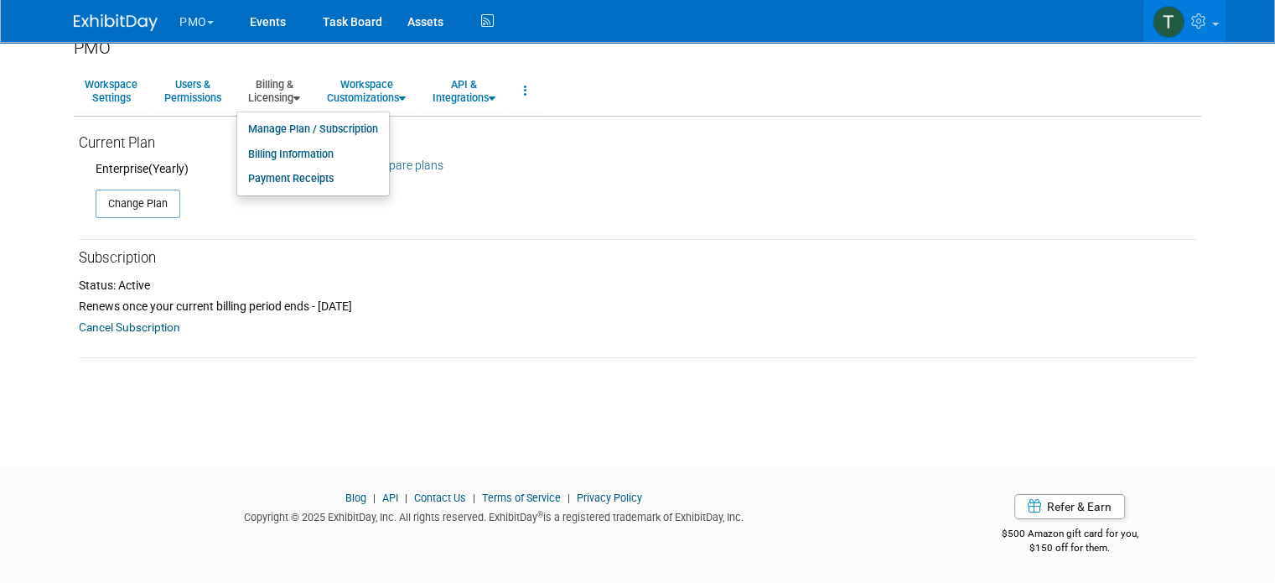
click at [285, 241] on div "Subscription" at bounding box center [638, 254] width 1118 height 29
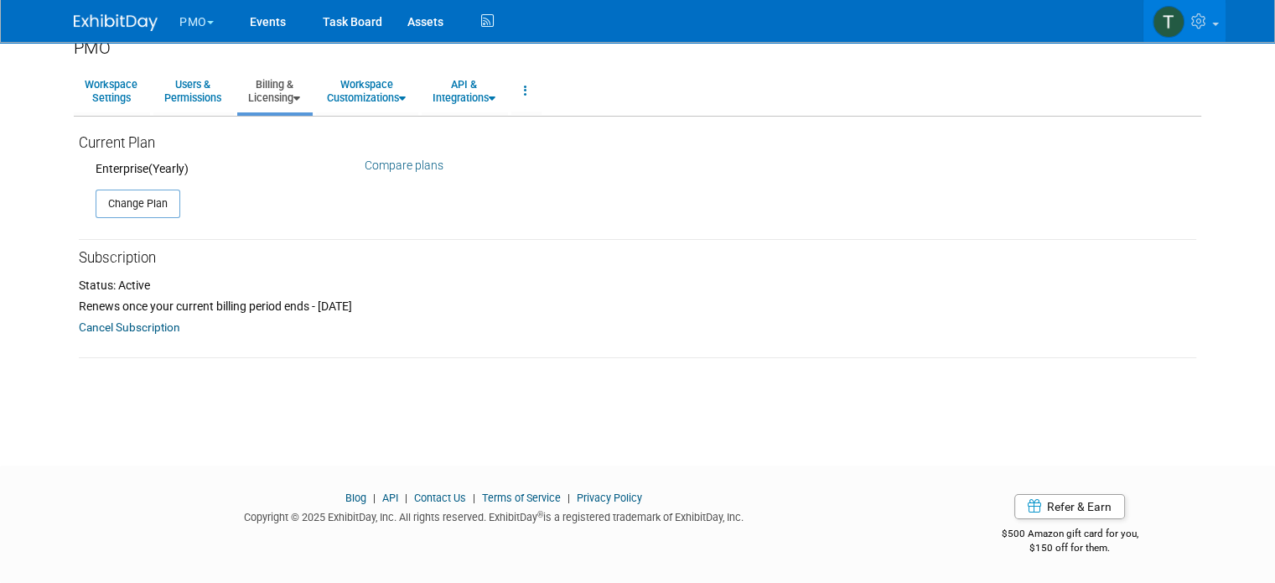
click at [265, 96] on link "Billing & Licensing" at bounding box center [274, 90] width 74 height 41
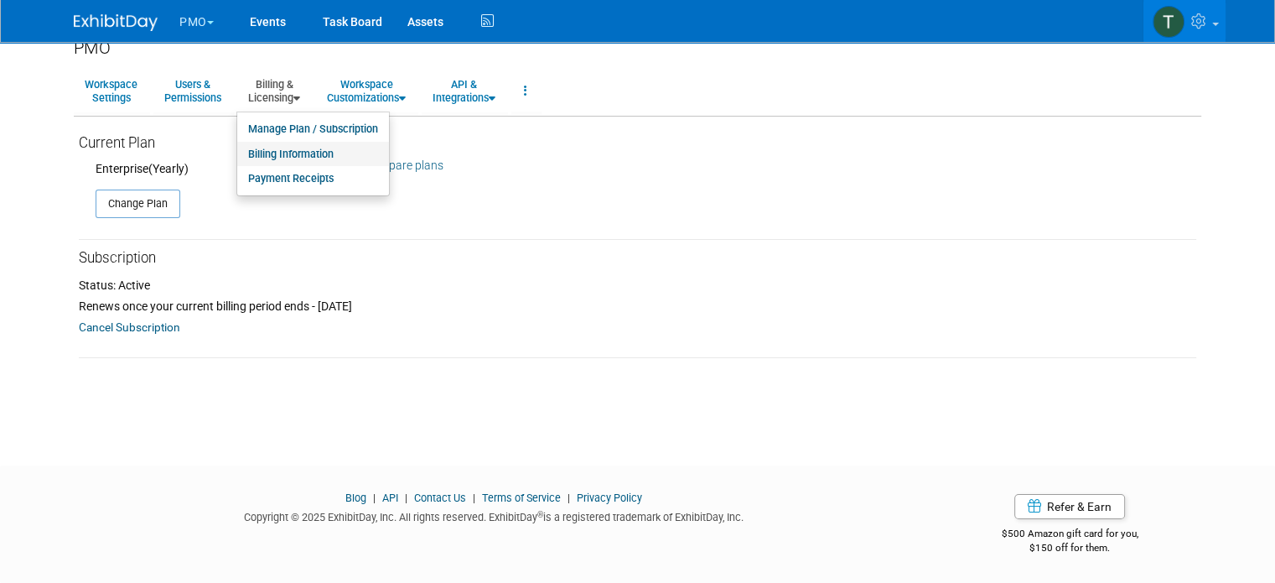
click at [275, 153] on link "Billing Information" at bounding box center [313, 154] width 152 height 25
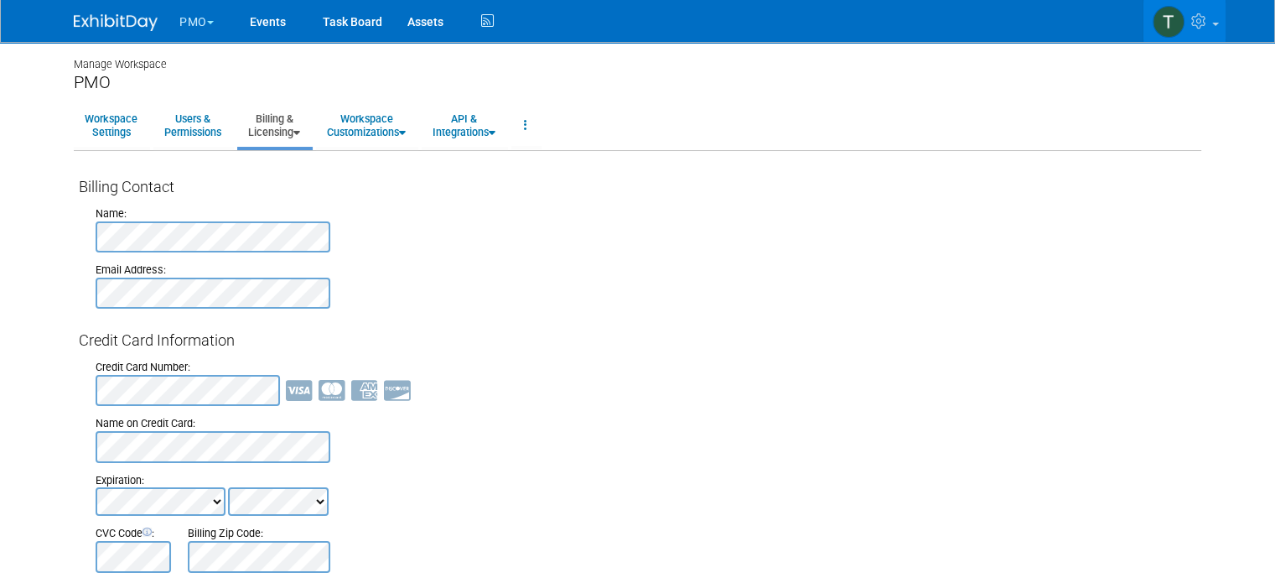
click at [278, 129] on link "Billing & Licensing" at bounding box center [274, 125] width 74 height 41
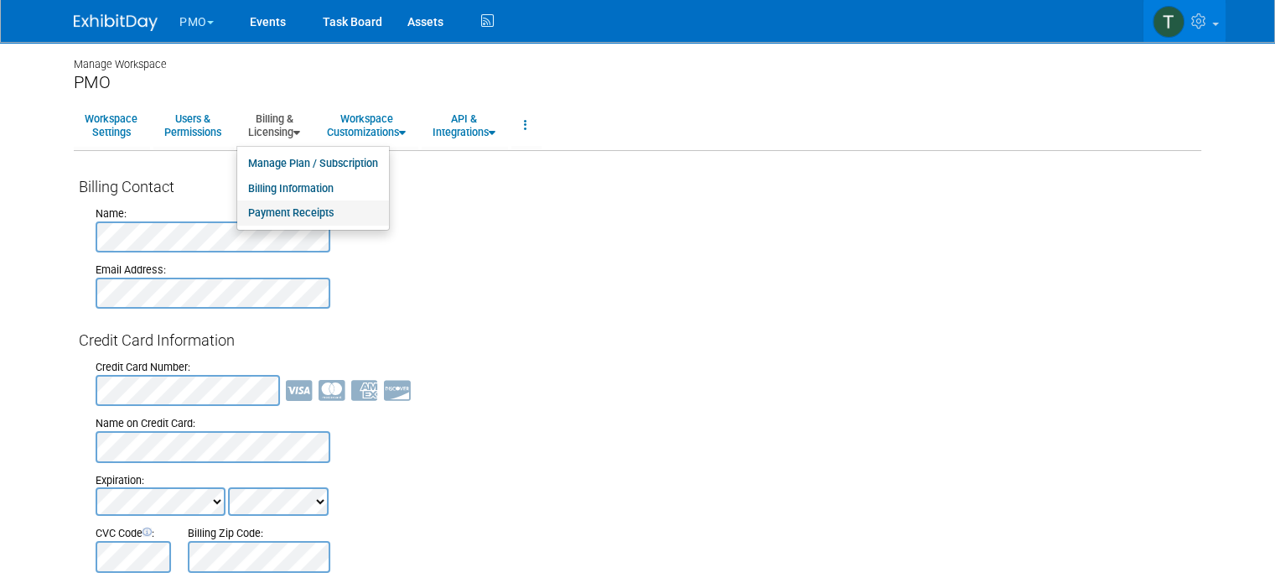
click at [259, 214] on link "Payment Receipts" at bounding box center [313, 212] width 152 height 25
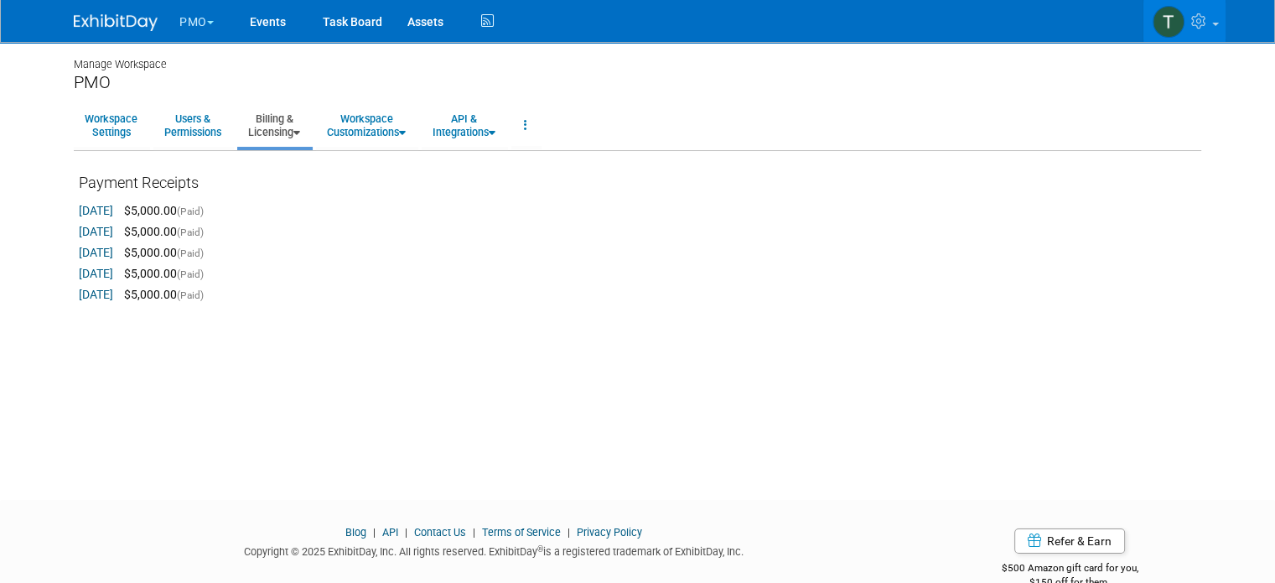
click at [280, 132] on link "Billing & Licensing" at bounding box center [274, 125] width 74 height 41
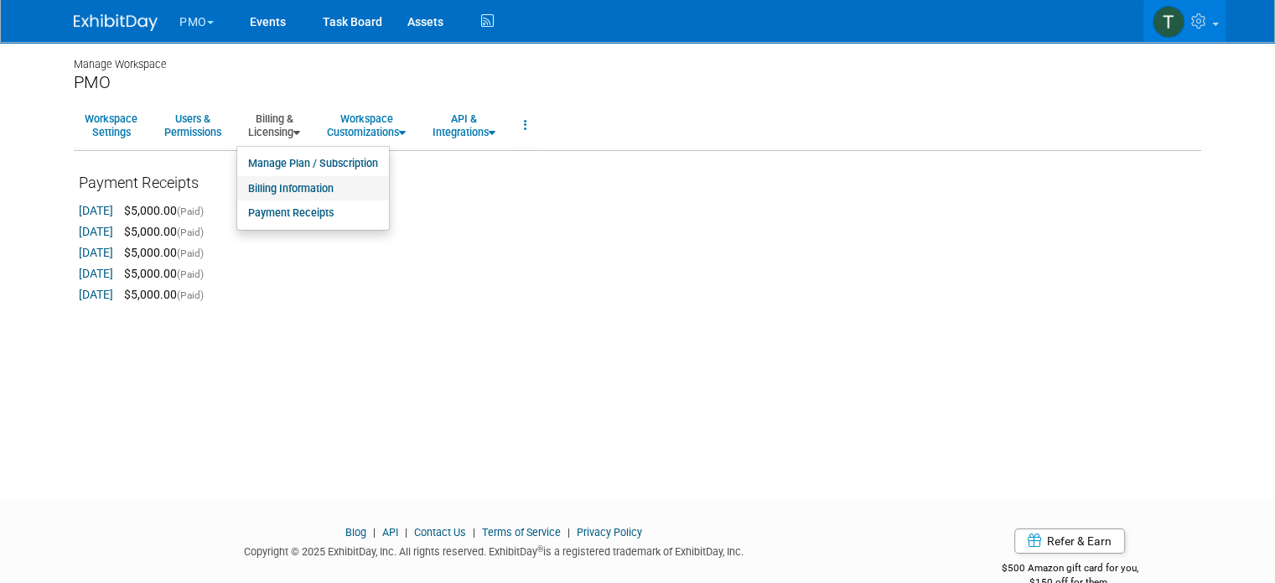
click at [268, 187] on link "Billing Information" at bounding box center [313, 188] width 152 height 25
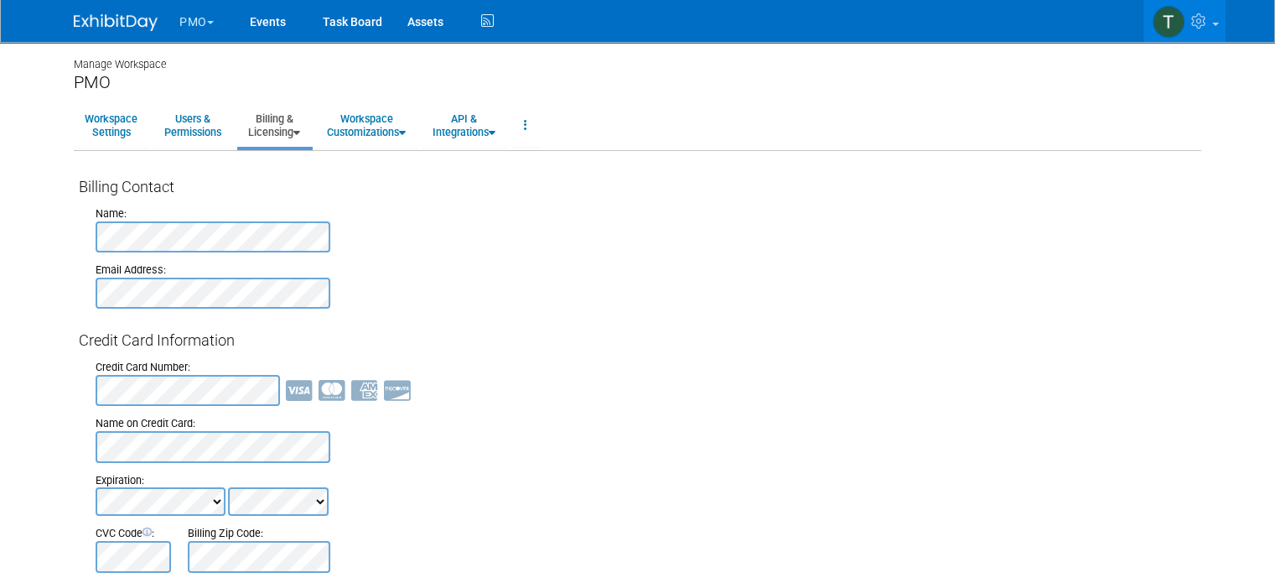
click at [271, 130] on link "Billing & Licensing" at bounding box center [274, 125] width 74 height 41
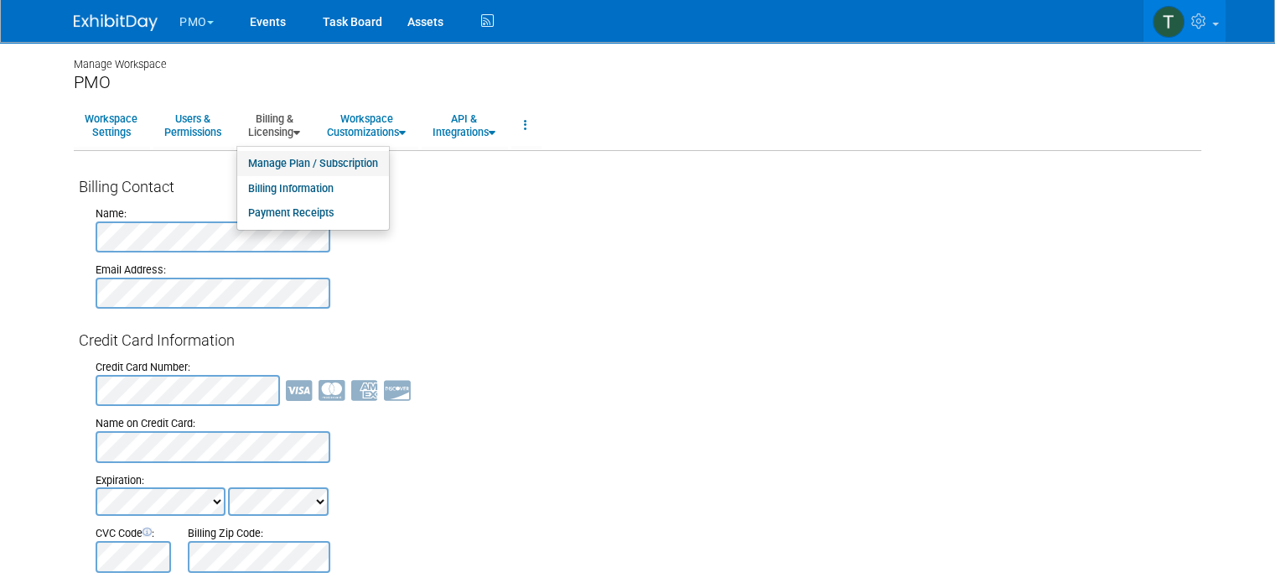
click at [278, 160] on link "Manage Plan / Subscription" at bounding box center [313, 163] width 152 height 25
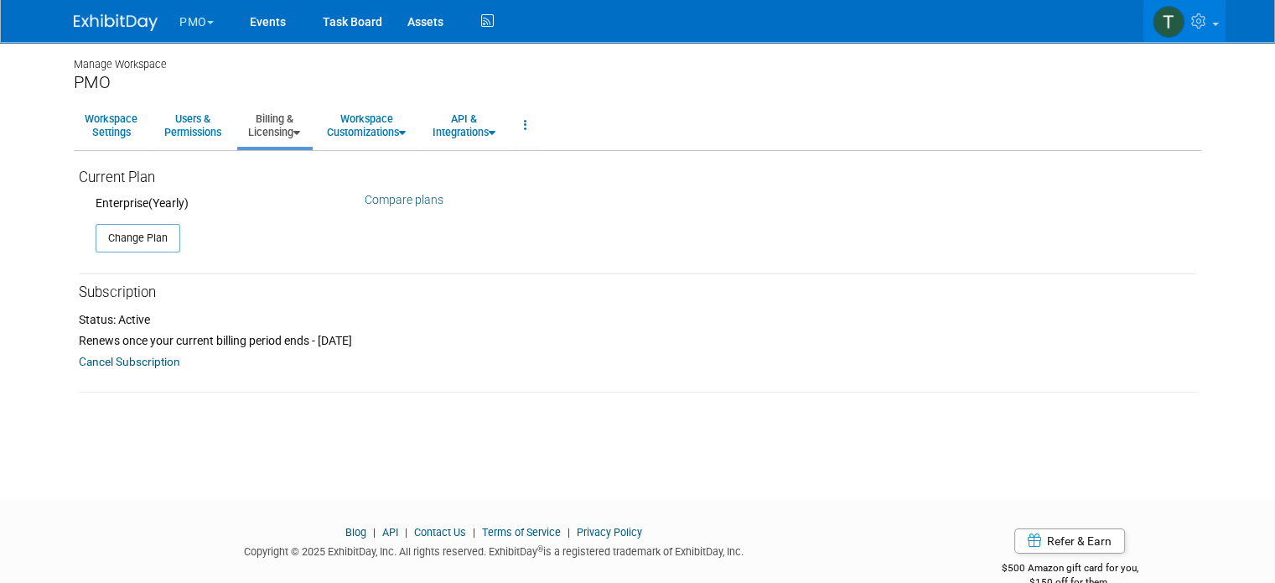
click at [100, 19] on img at bounding box center [116, 22] width 84 height 17
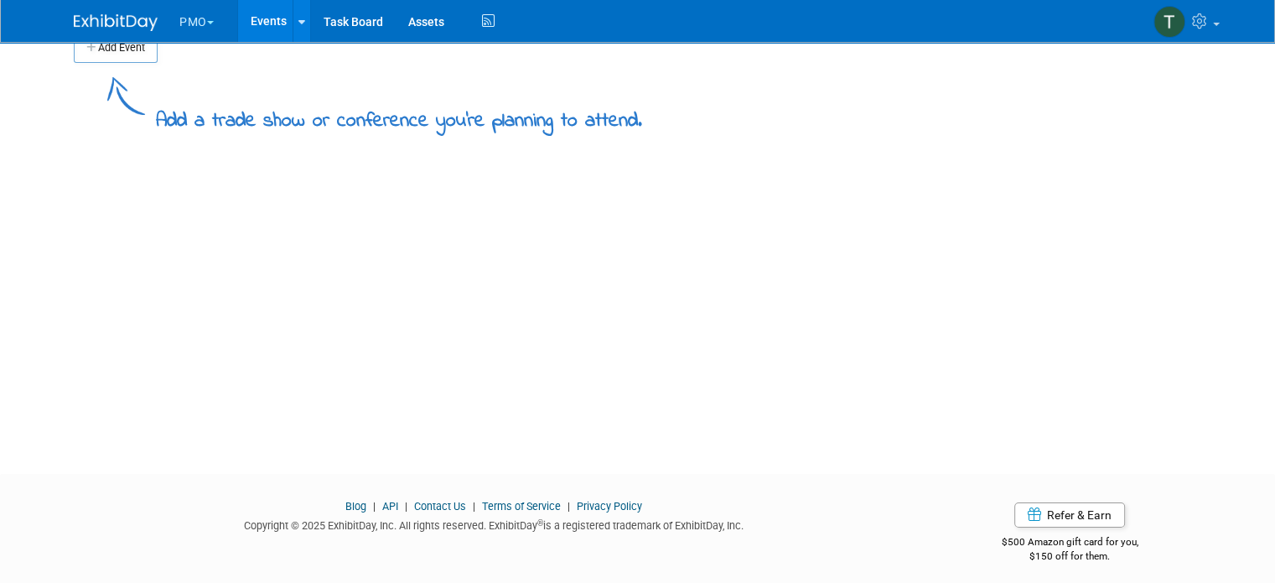
scroll to position [34, 0]
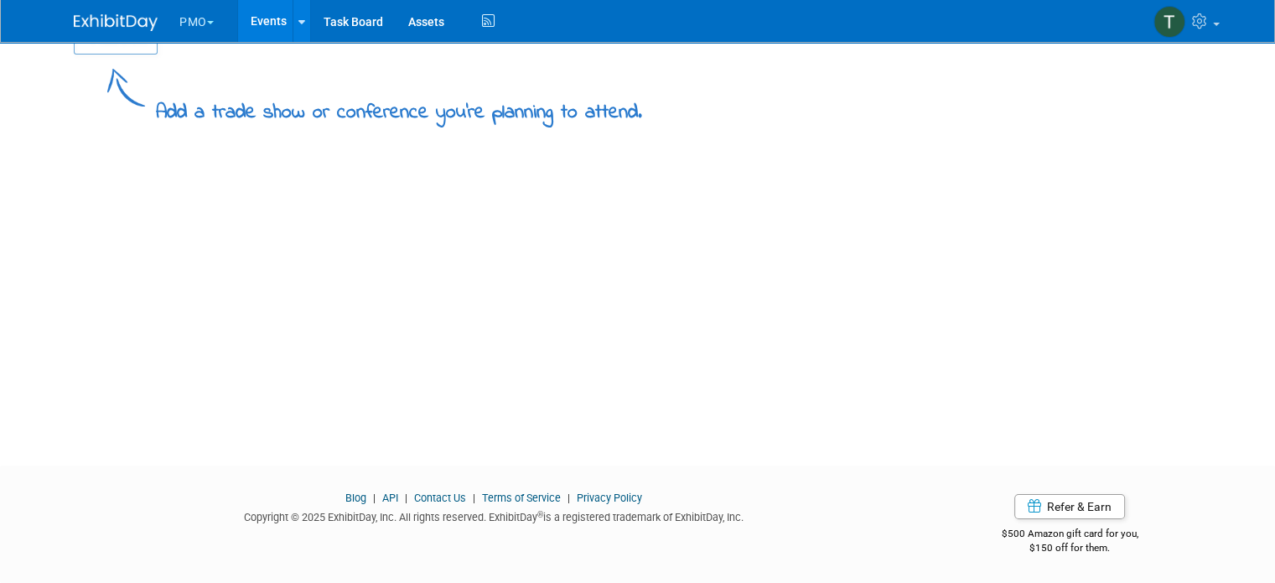
click at [533, 496] on link "Terms of Service" at bounding box center [521, 497] width 79 height 13
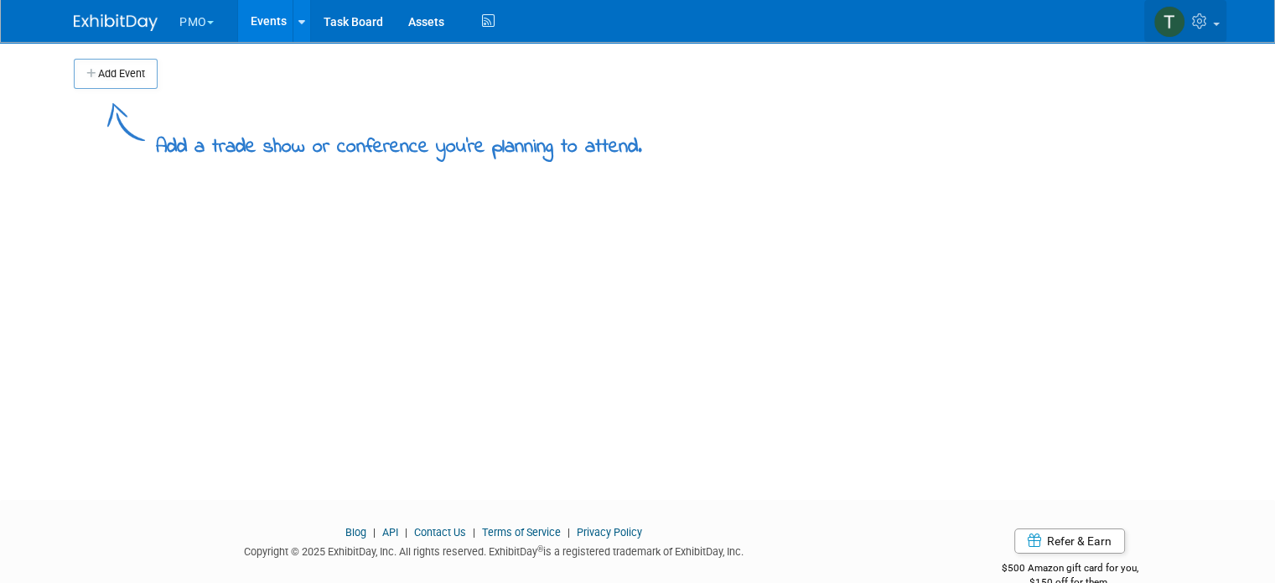
click at [1212, 20] on icon at bounding box center [1201, 20] width 19 height 15
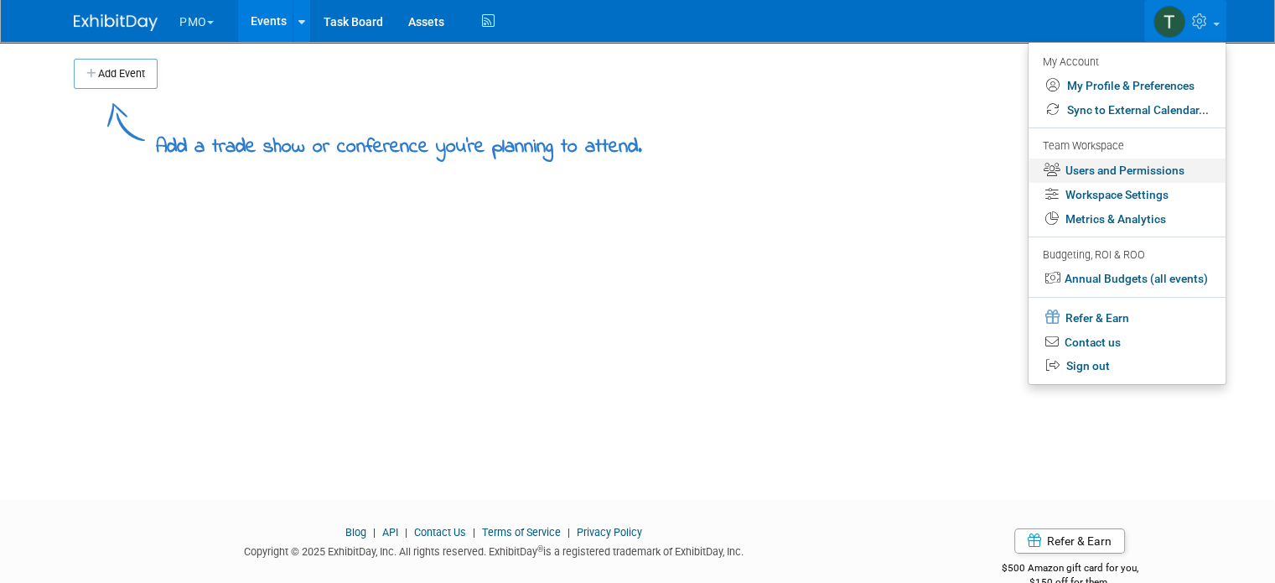
click at [1103, 173] on link "Users and Permissions" at bounding box center [1127, 170] width 197 height 24
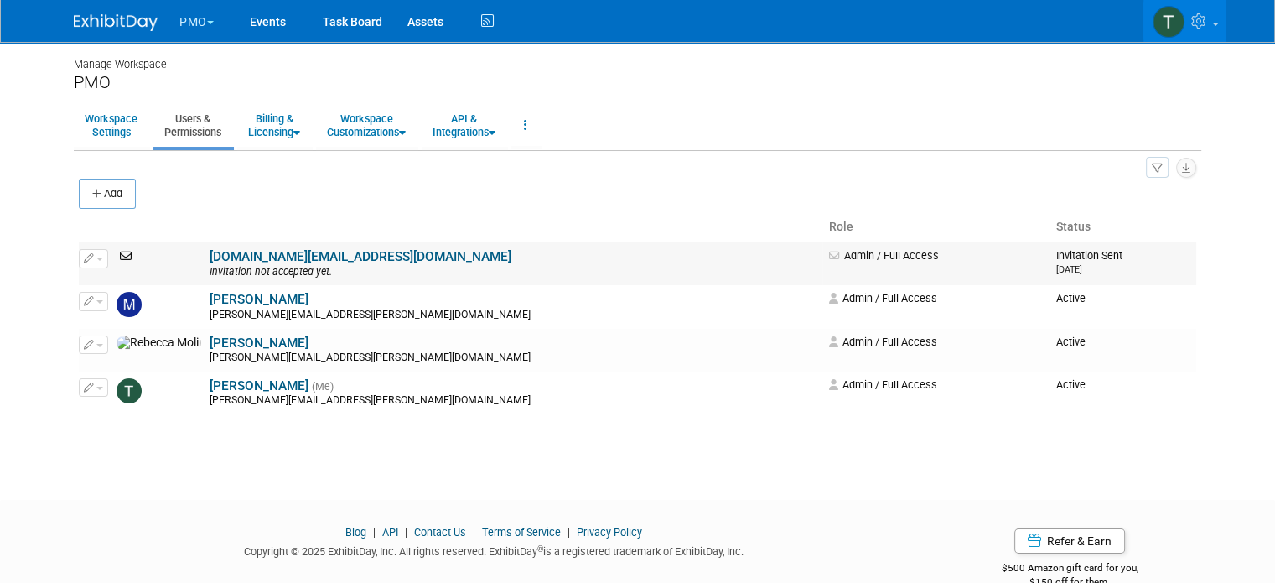
click at [210, 253] on link "[DOMAIN_NAME][EMAIL_ADDRESS][DOMAIN_NAME]" at bounding box center [361, 256] width 302 height 15
click at [1211, 13] on icon at bounding box center [1201, 20] width 19 height 15
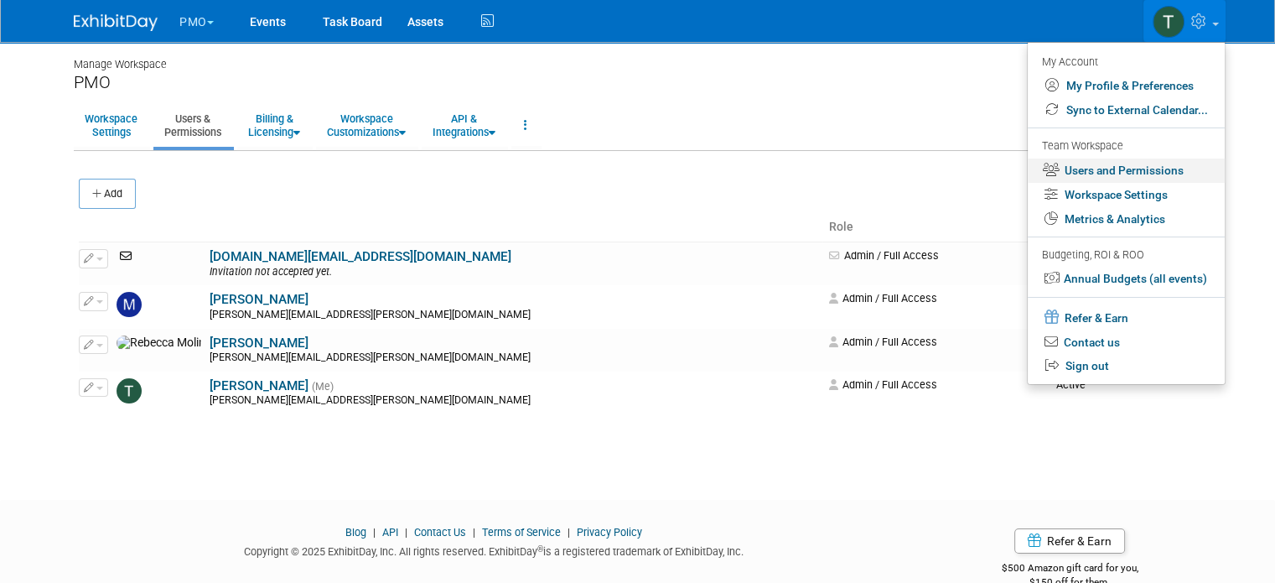
click at [1129, 165] on link "Users and Permissions" at bounding box center [1126, 170] width 197 height 24
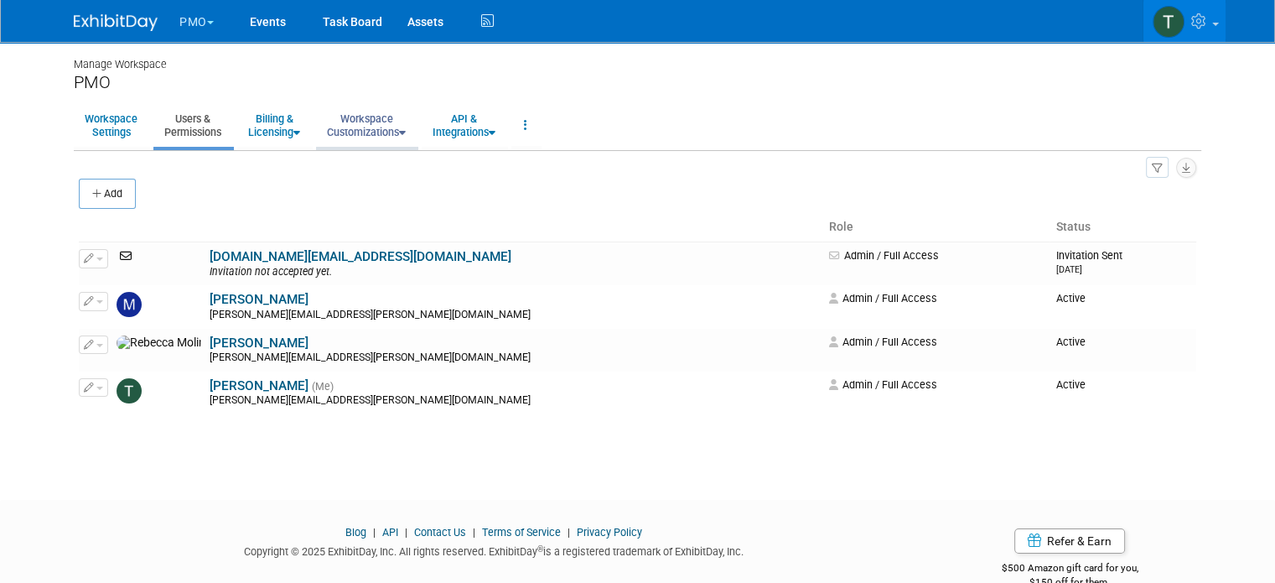
click at [382, 123] on link "Workspace Customizations" at bounding box center [366, 125] width 101 height 41
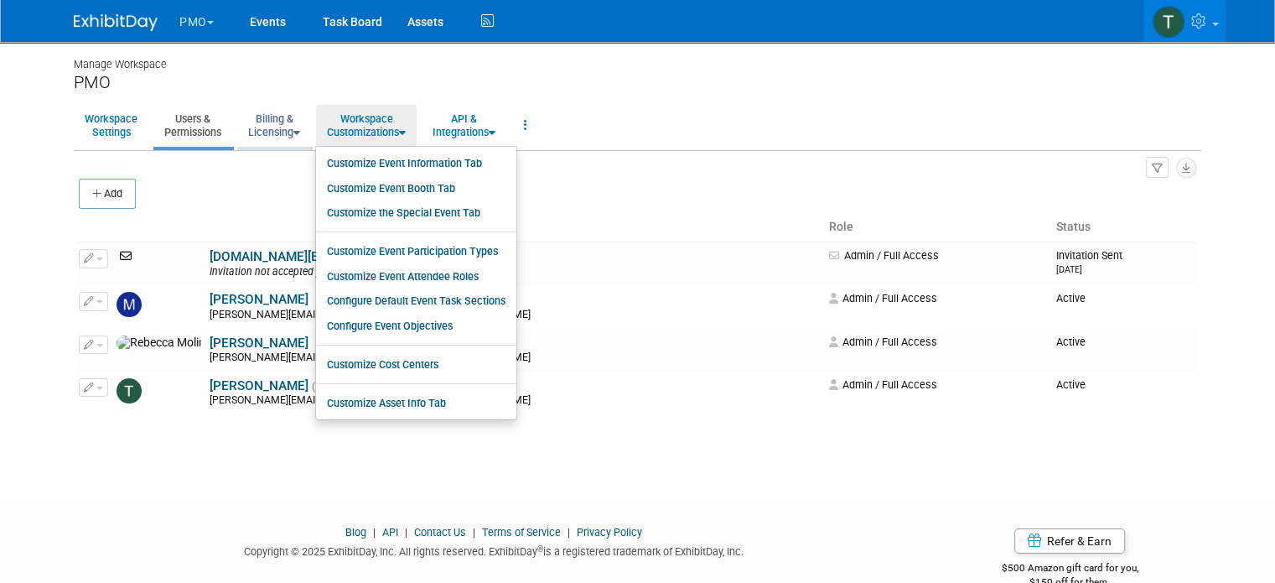
click at [259, 113] on link "Billing & Licensing" at bounding box center [274, 125] width 74 height 41
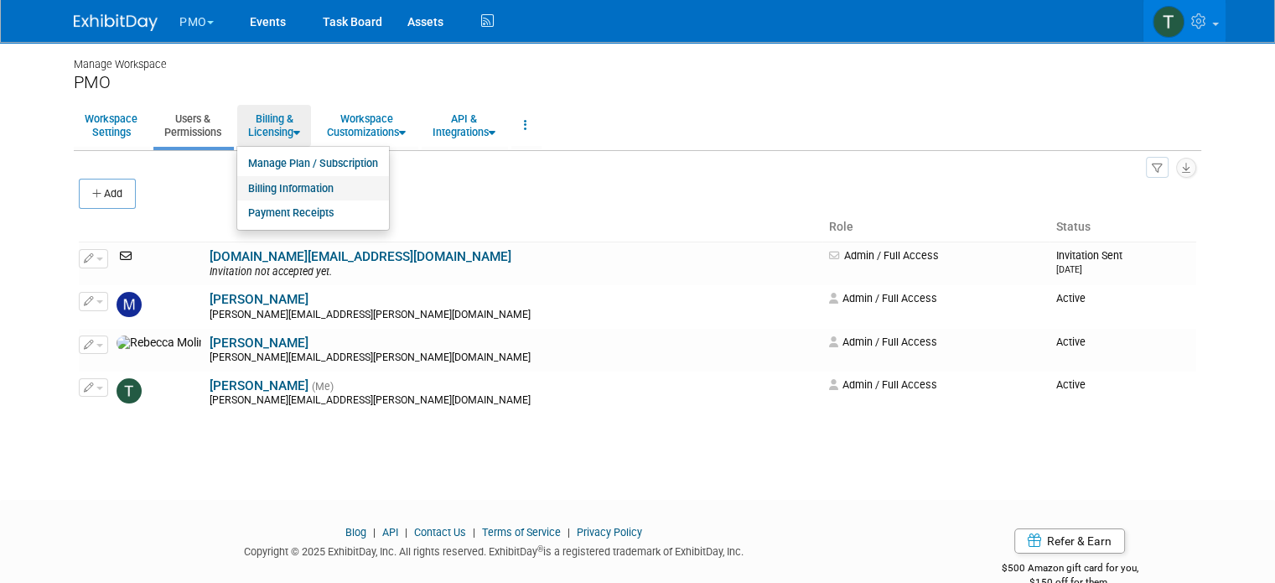
click at [274, 187] on link "Billing Information" at bounding box center [313, 188] width 152 height 25
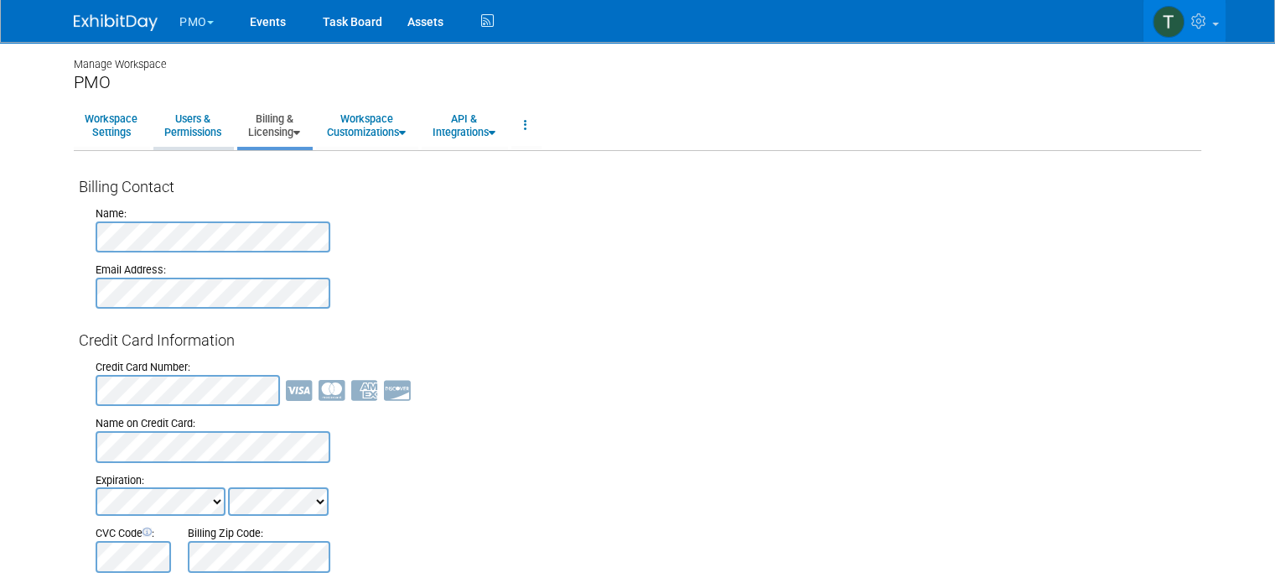
click at [191, 123] on link "Users & Permissions" at bounding box center [192, 125] width 79 height 41
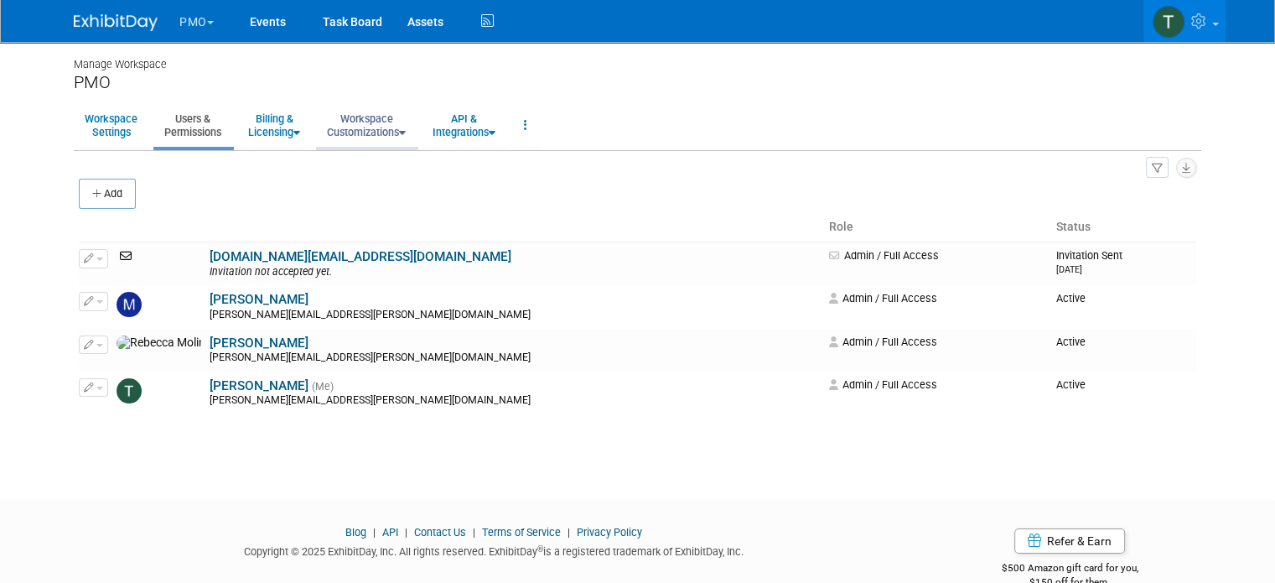
click at [375, 110] on link "Workspace Customizations" at bounding box center [366, 125] width 101 height 41
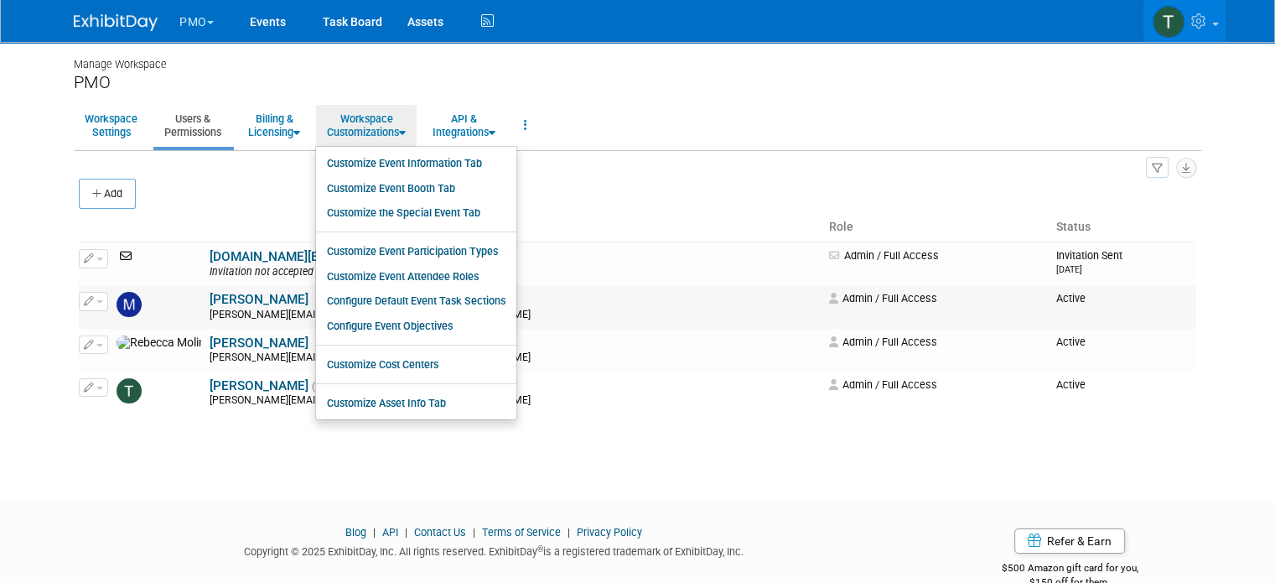
click at [96, 302] on span "button" at bounding box center [99, 301] width 7 height 3
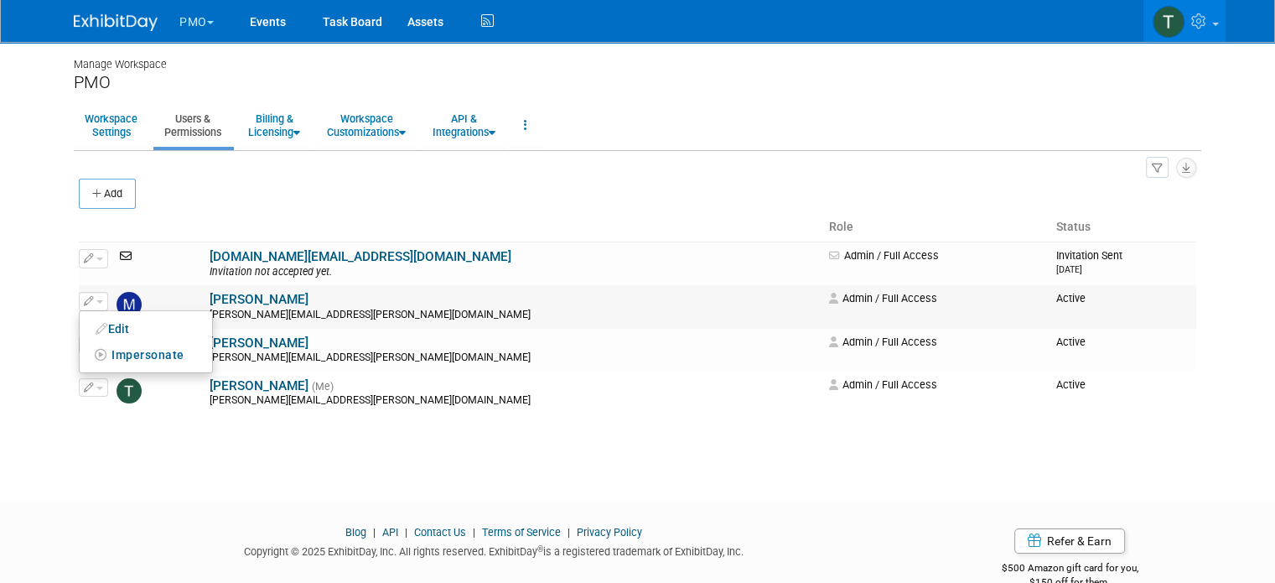
click at [221, 293] on link "Megan Ammon" at bounding box center [259, 299] width 99 height 15
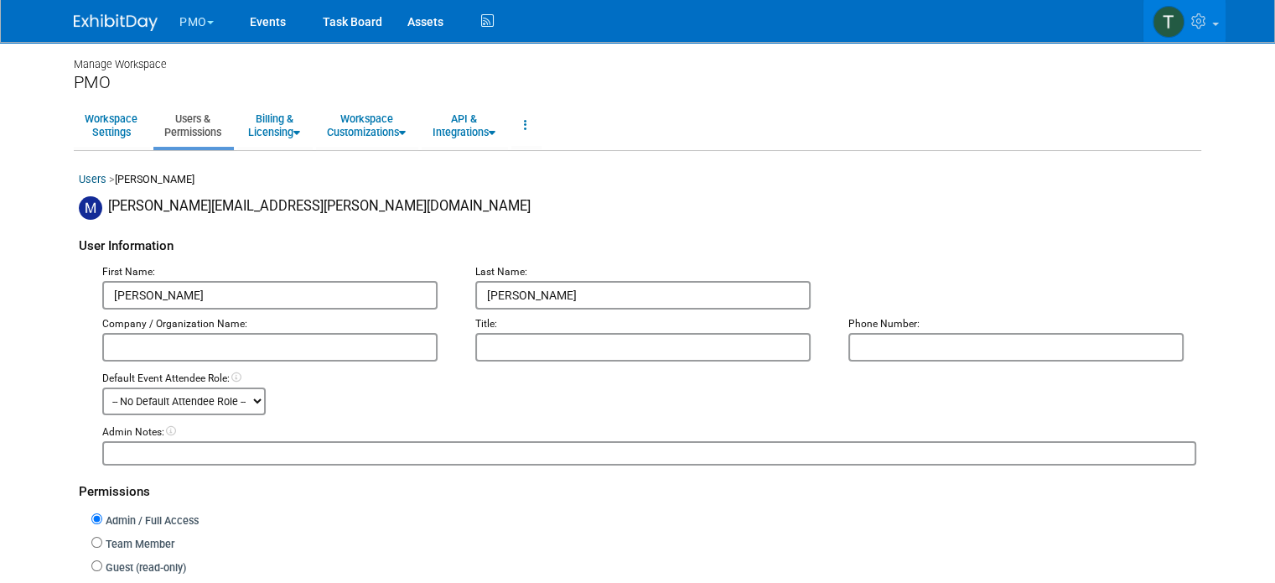
click at [177, 117] on link "Users & Permissions" at bounding box center [192, 125] width 79 height 41
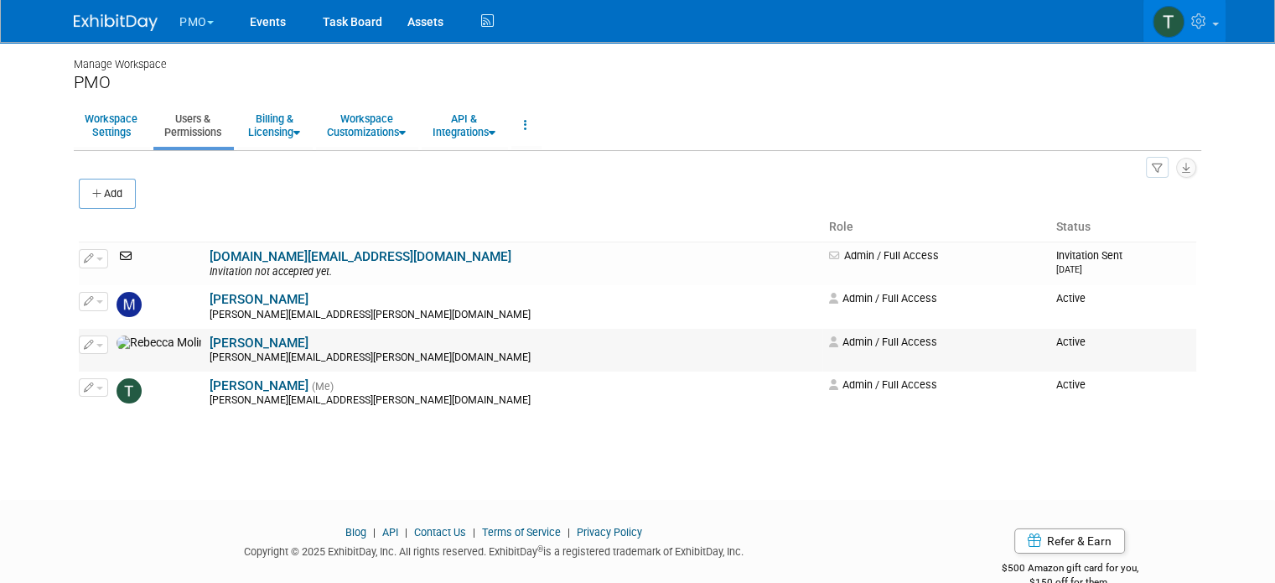
click at [96, 344] on span "button" at bounding box center [99, 345] width 7 height 3
click at [208, 329] on td "Rebecca Molina rebecca.molina@ati.org" at bounding box center [513, 350] width 617 height 43
click at [212, 344] on link "Rebecca Molina" at bounding box center [259, 342] width 99 height 15
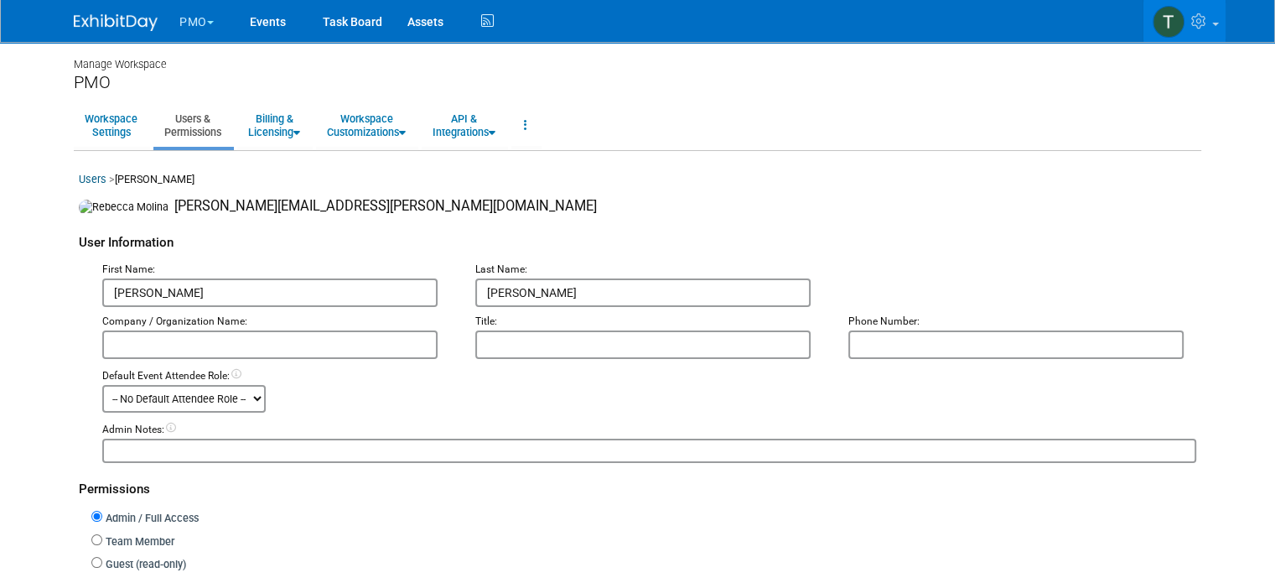
click at [212, 344] on input "text" at bounding box center [269, 344] width 335 height 29
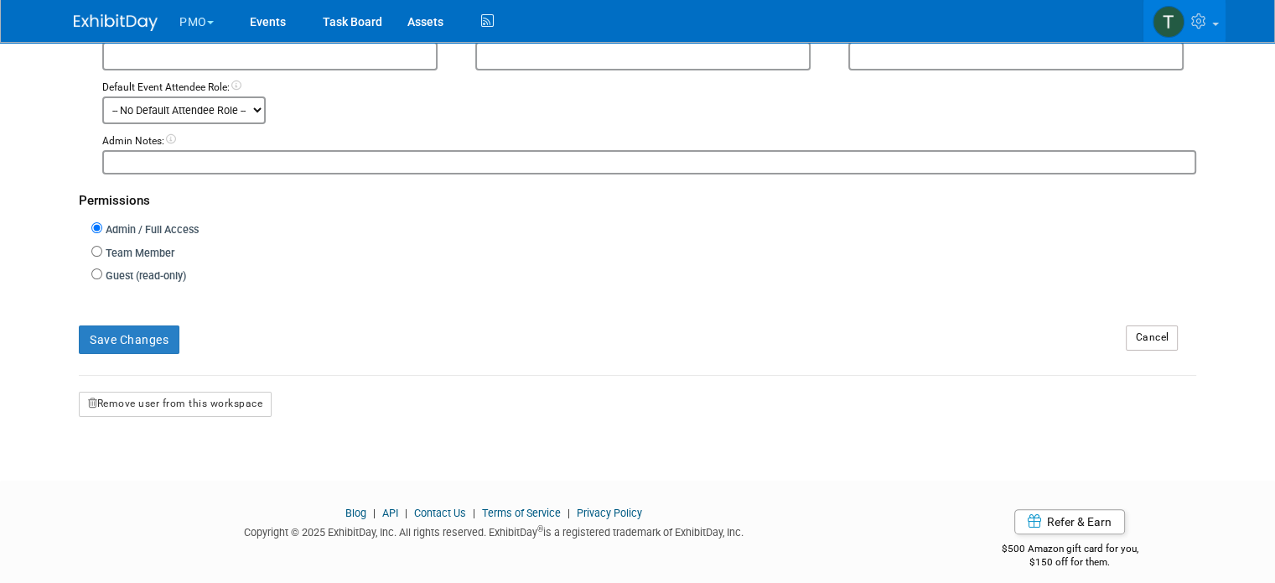
scroll to position [303, 0]
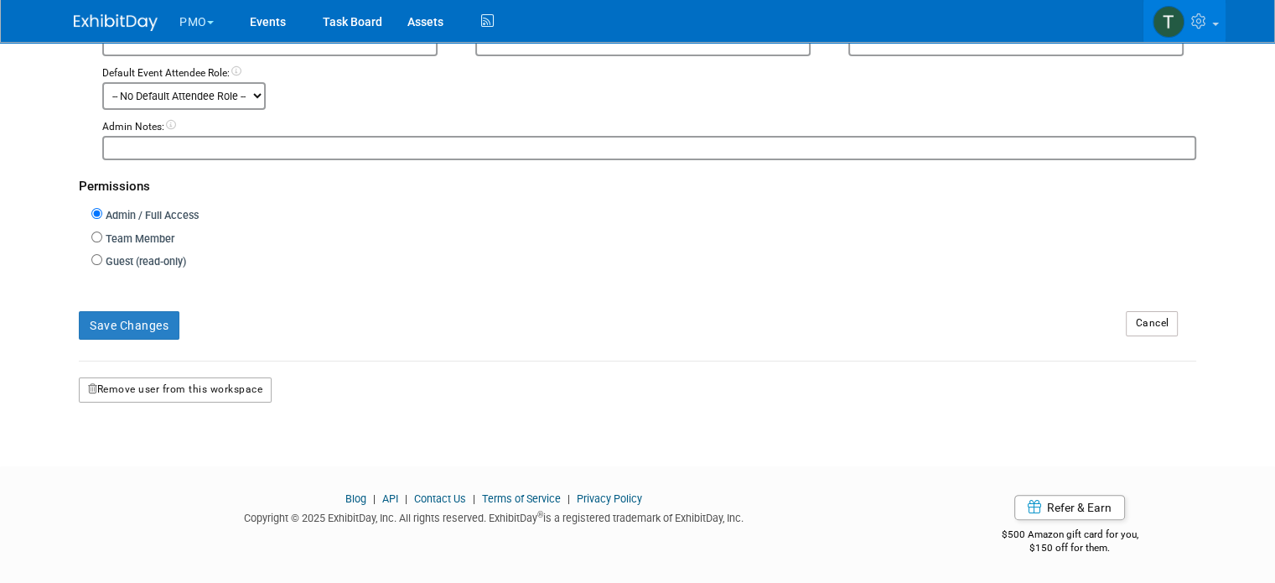
click at [105, 385] on button "Remove user from this workspace" at bounding box center [175, 389] width 193 height 25
click at [144, 465] on link "Yes" at bounding box center [156, 460] width 49 height 27
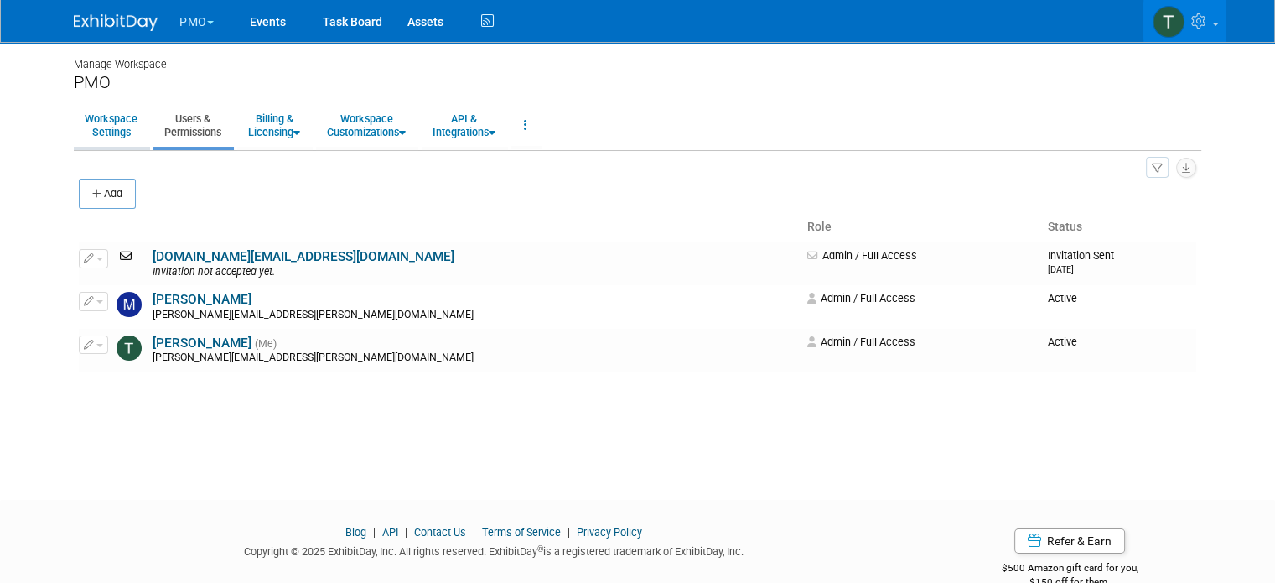
click at [114, 120] on link "Workspace Settings" at bounding box center [111, 125] width 75 height 41
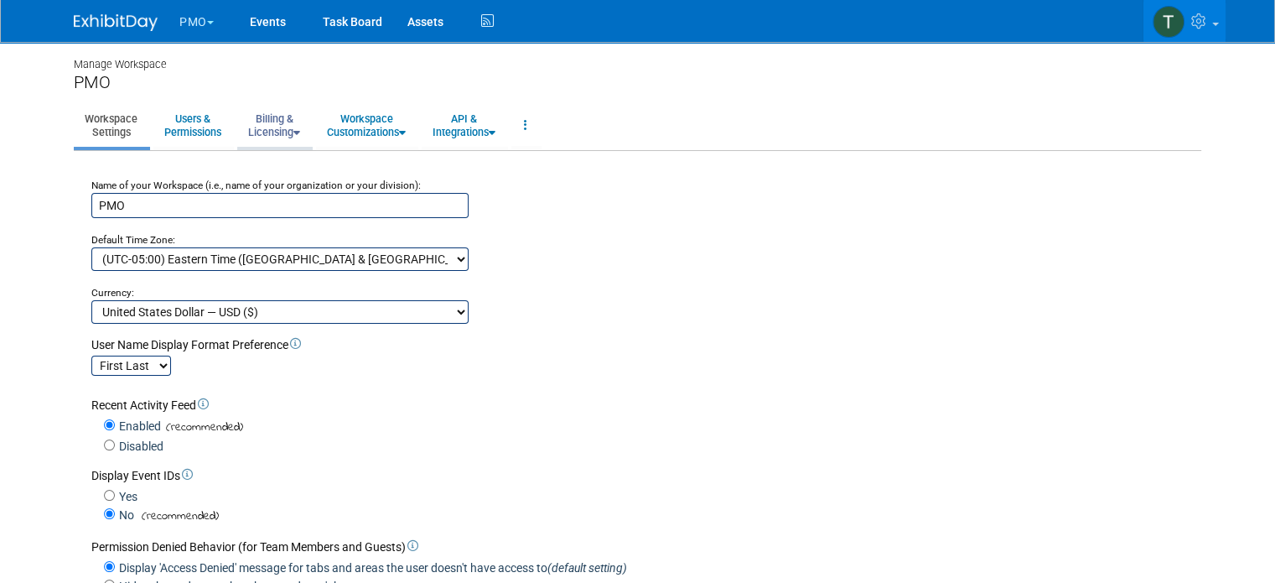
click at [262, 126] on link "Billing & Licensing" at bounding box center [274, 125] width 74 height 41
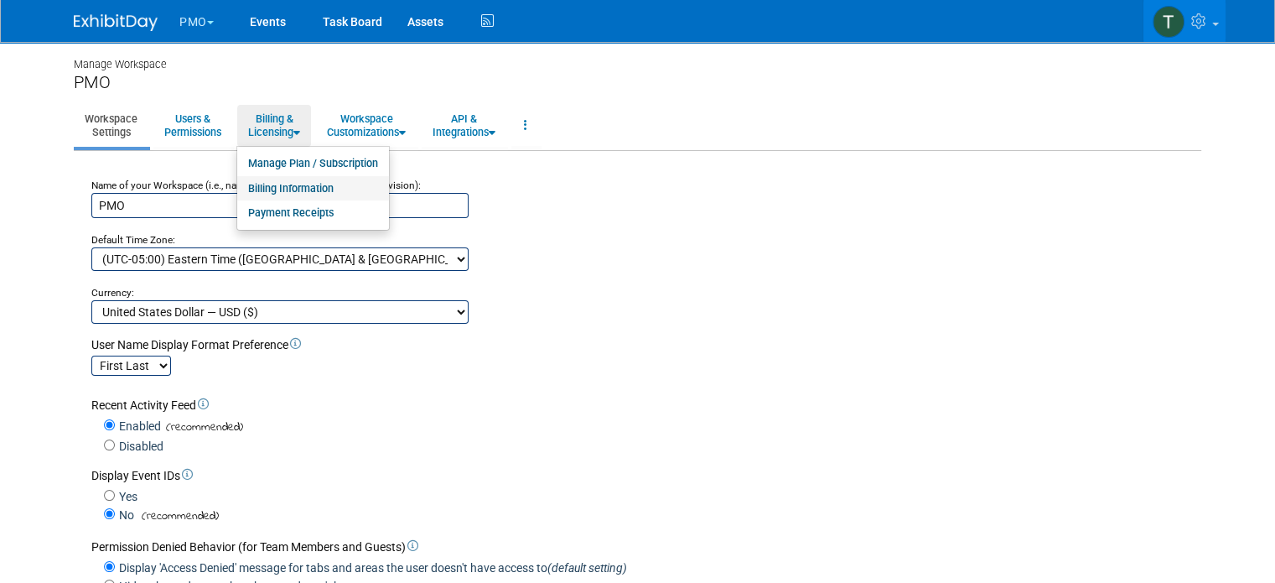
click at [274, 184] on link "Billing Information" at bounding box center [313, 188] width 152 height 25
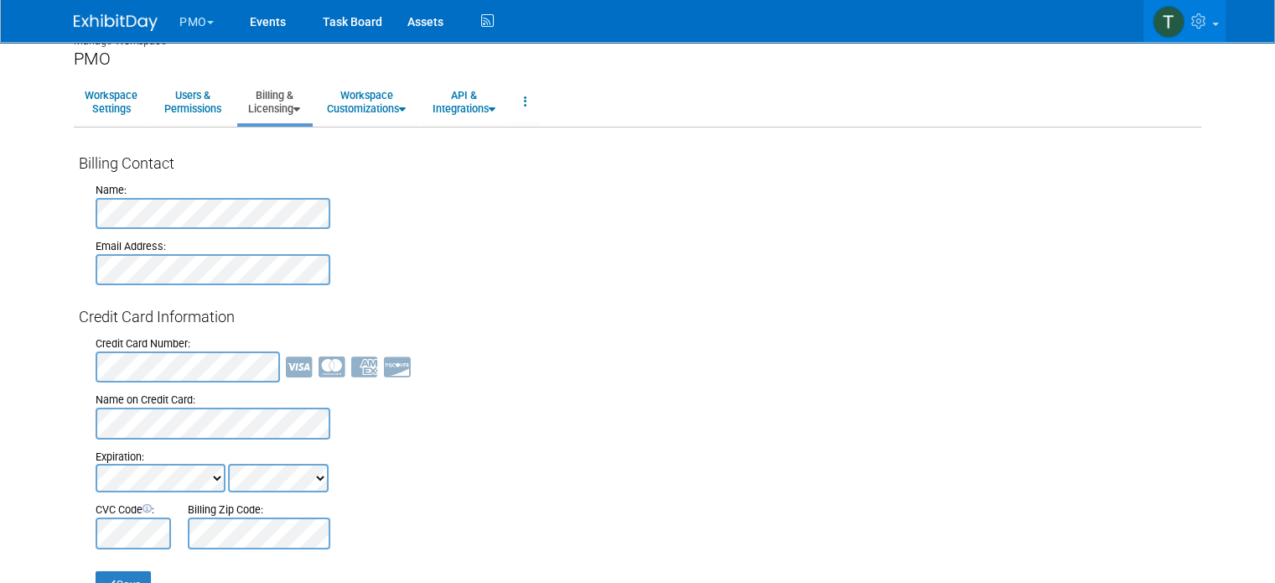
scroll to position [21, 0]
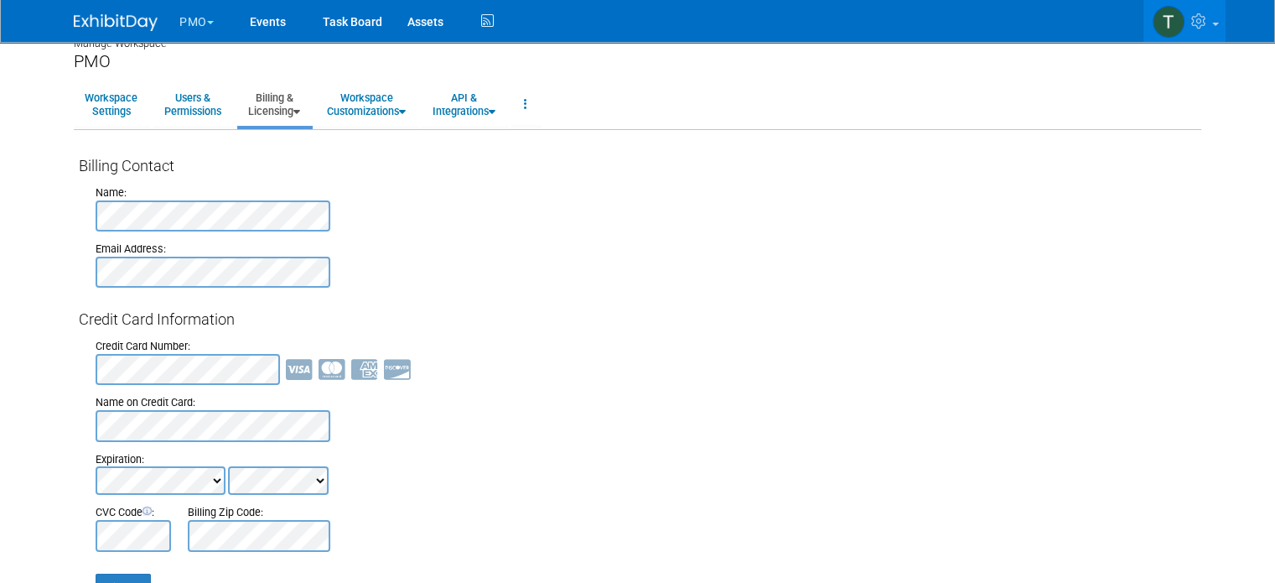
click at [264, 118] on link "Billing & Licensing" at bounding box center [274, 104] width 74 height 41
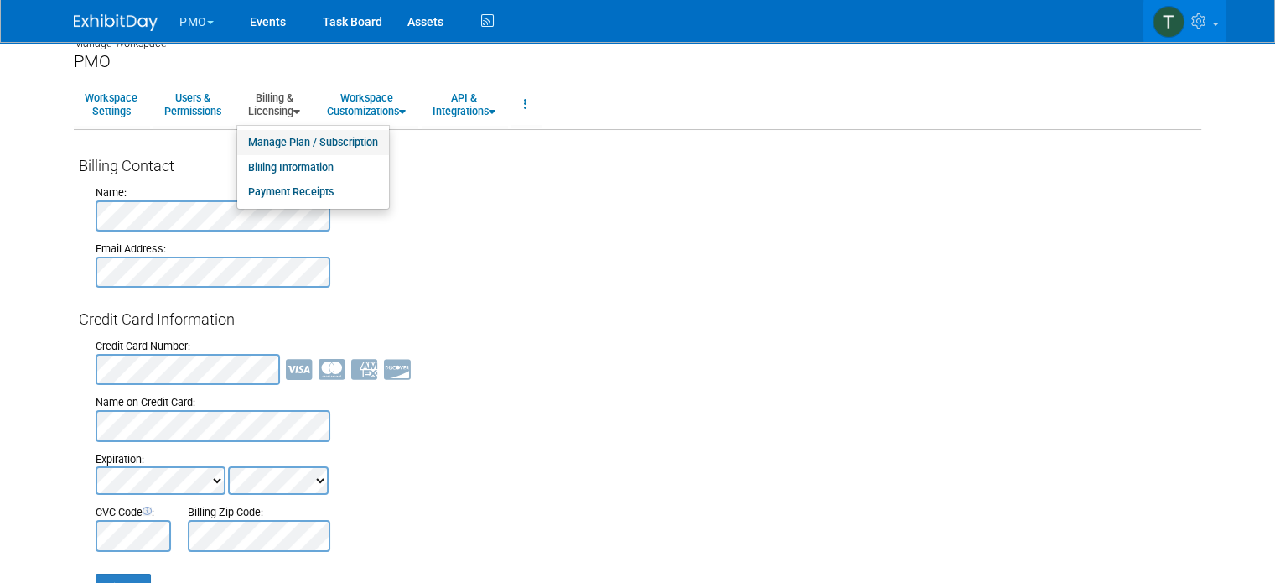
click at [266, 136] on link "Manage Plan / Subscription" at bounding box center [313, 142] width 152 height 25
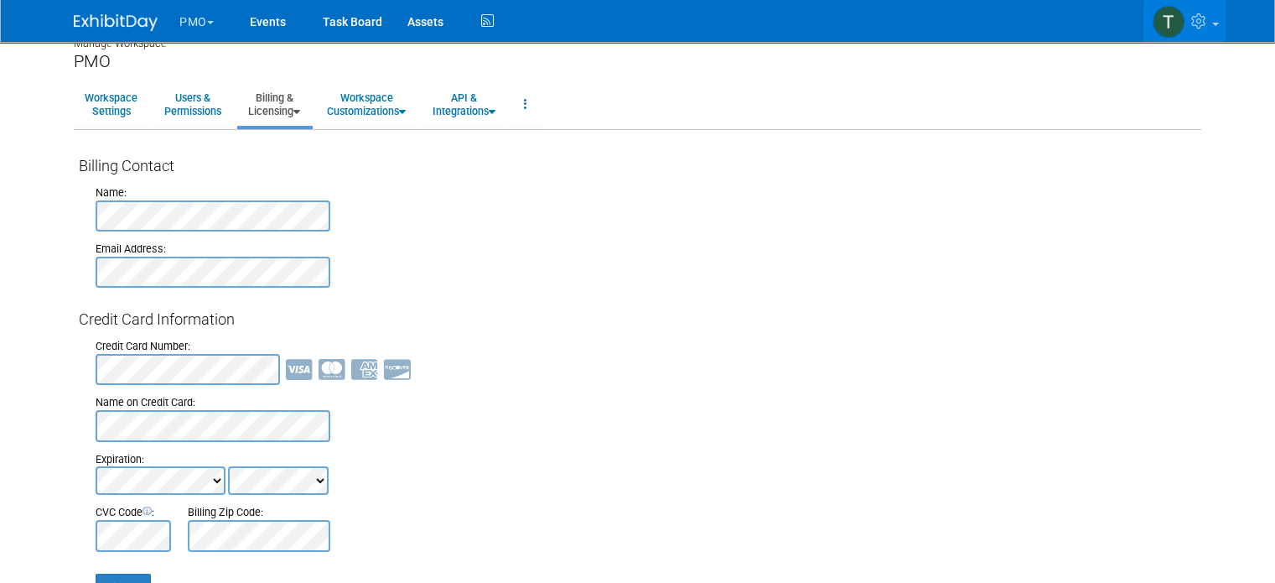
click at [262, 95] on link "Billing & Licensing" at bounding box center [274, 104] width 74 height 41
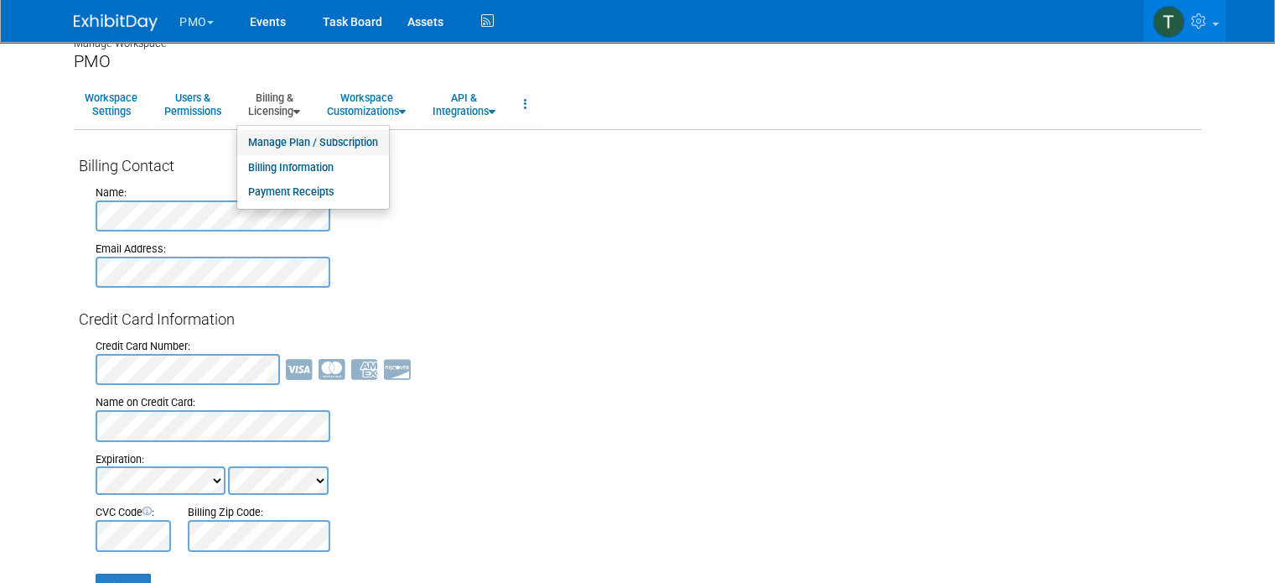
click at [270, 140] on link "Manage Plan / Subscription" at bounding box center [313, 142] width 152 height 25
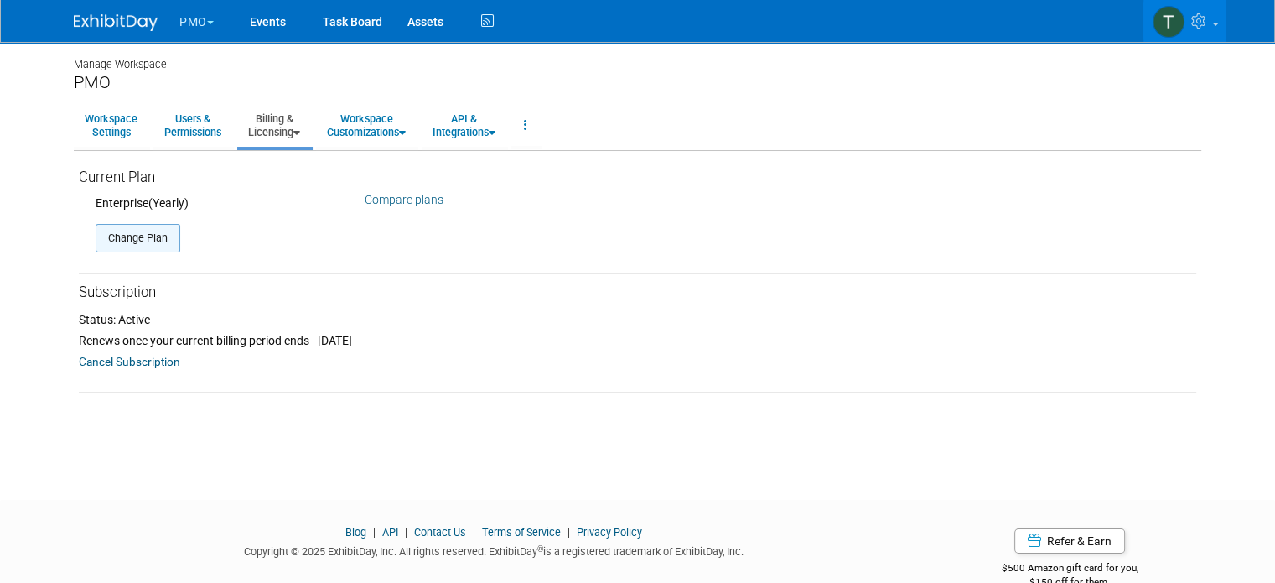
click at [123, 236] on button "Change Plan" at bounding box center [138, 238] width 85 height 29
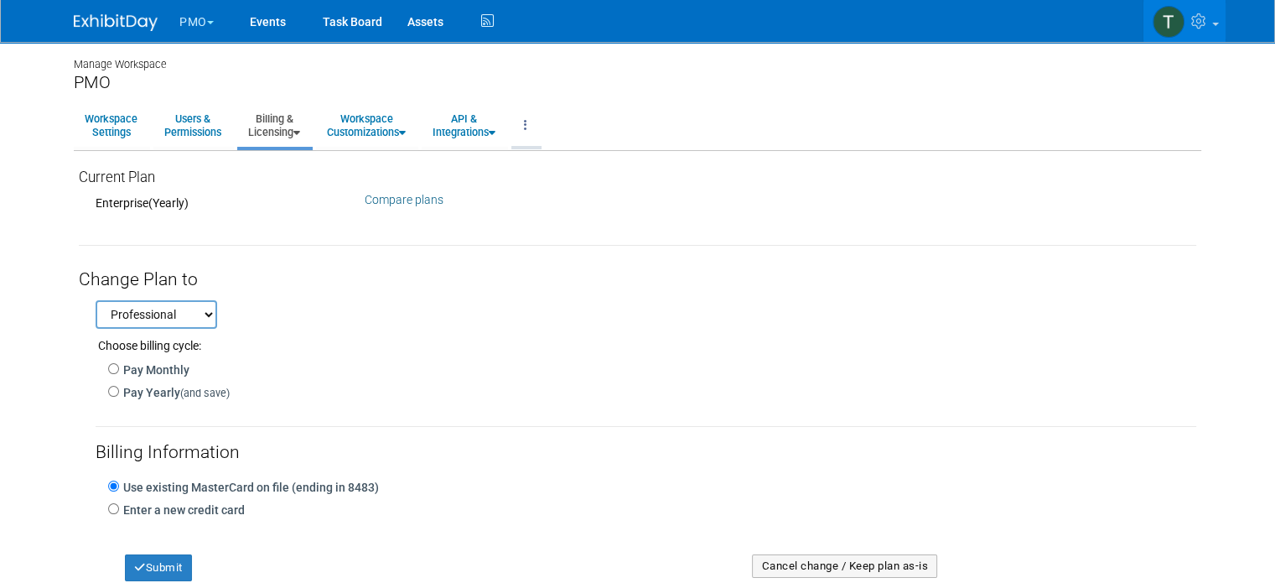
click at [514, 123] on link at bounding box center [525, 125] width 29 height 41
click at [200, 304] on select "Professional Premium" at bounding box center [157, 314] width 122 height 29
click at [317, 306] on div "Professional Premium Choose billing cycle: Pay Monthly Pay Yearly (and save) Ap…" at bounding box center [638, 443] width 1118 height 302
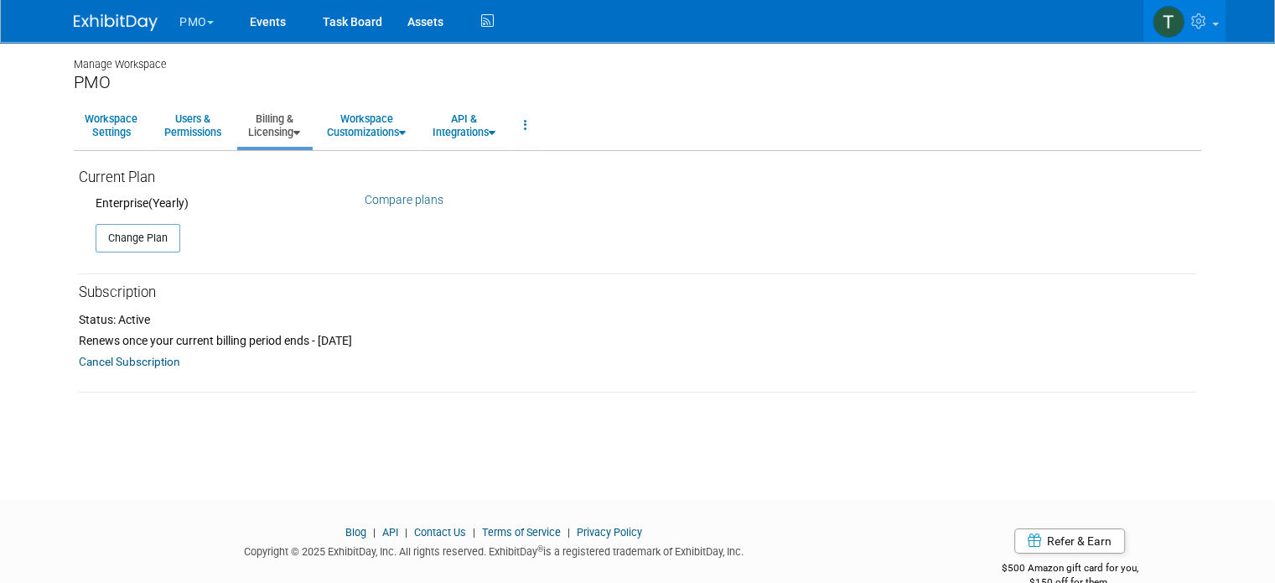
click at [281, 137] on link "Billing & Licensing" at bounding box center [274, 125] width 74 height 41
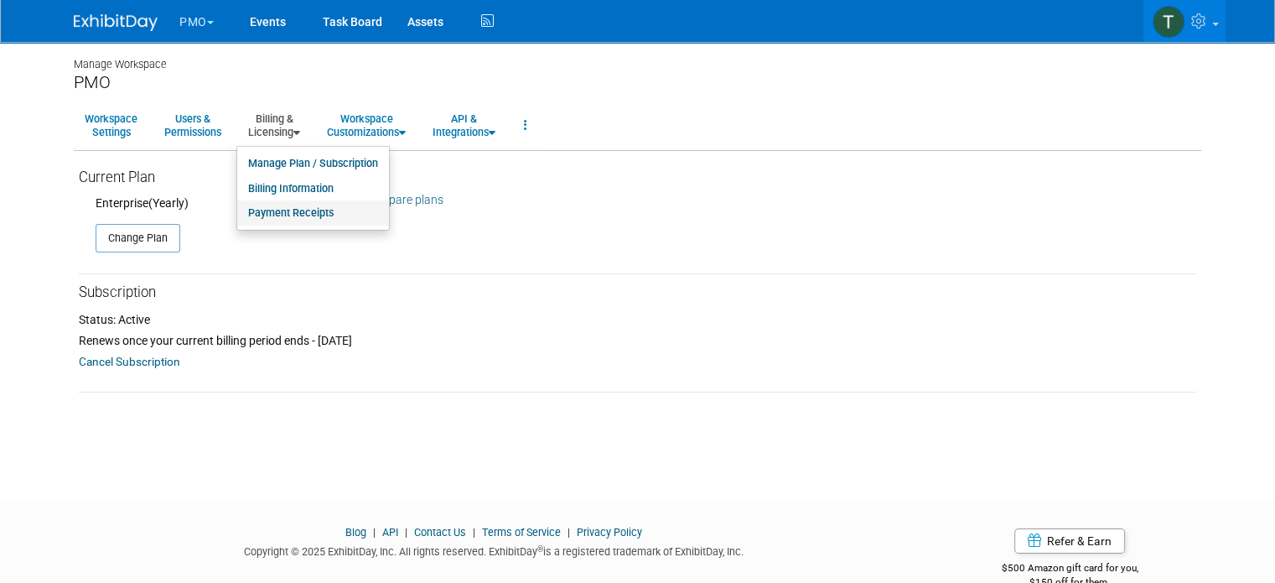
click at [296, 214] on link "Payment Receipts" at bounding box center [313, 212] width 152 height 25
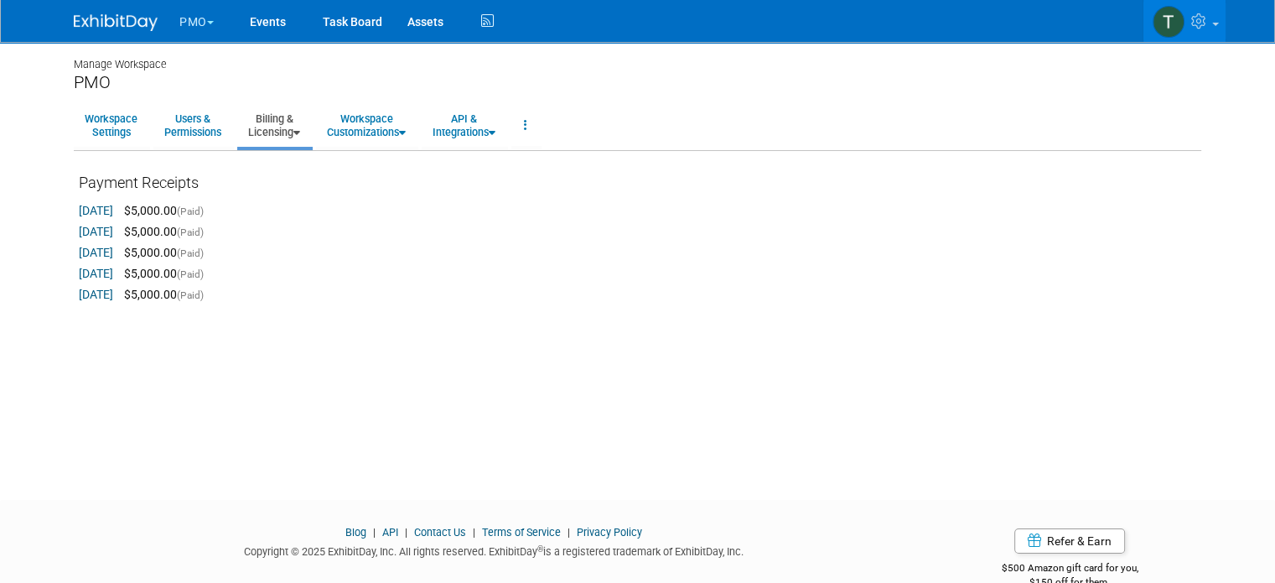
click at [106, 209] on link "[DATE]" at bounding box center [96, 210] width 34 height 13
click at [273, 133] on link "Billing & Licensing" at bounding box center [274, 125] width 74 height 41
click at [527, 529] on link "Terms of Service" at bounding box center [521, 532] width 79 height 13
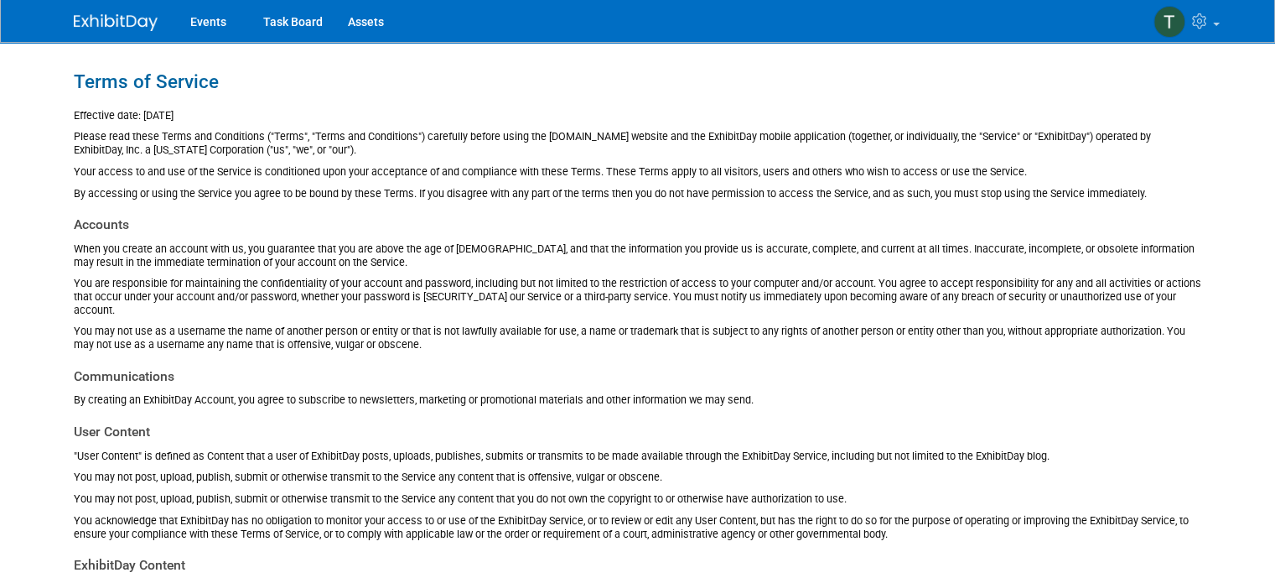
drag, startPoint x: 644, startPoint y: 351, endPoint x: 617, endPoint y: 348, distance: 27.0
